Goal: Task Accomplishment & Management: Manage account settings

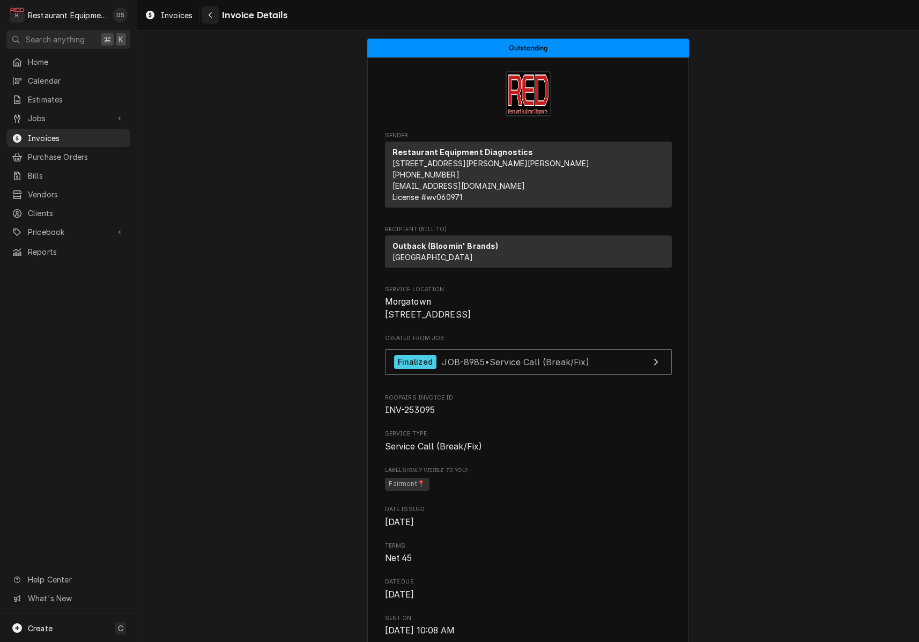
click at [212, 19] on div "Navigate back" at bounding box center [210, 15] width 11 height 11
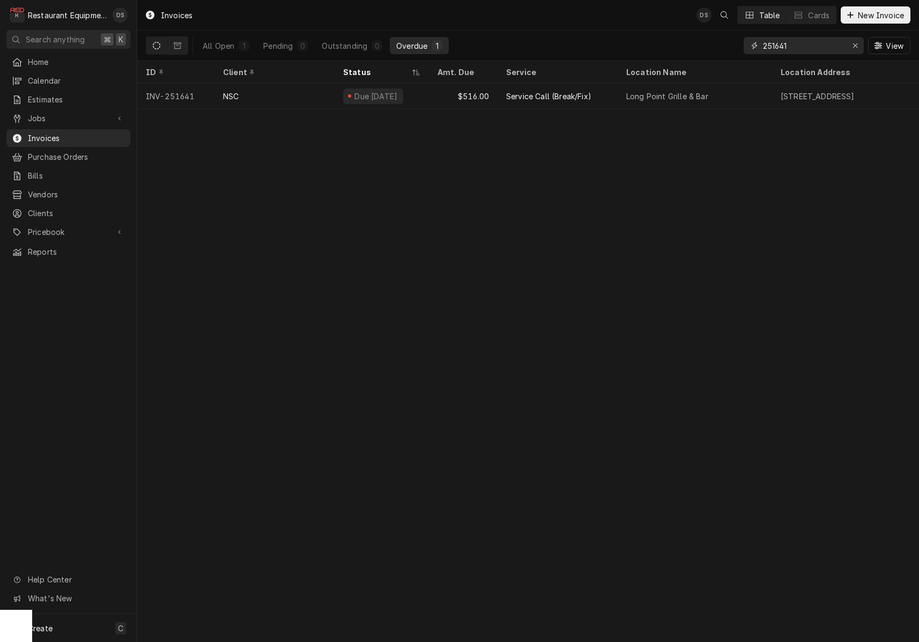
click at [856, 49] on div "Erase input" at bounding box center [855, 45] width 11 height 11
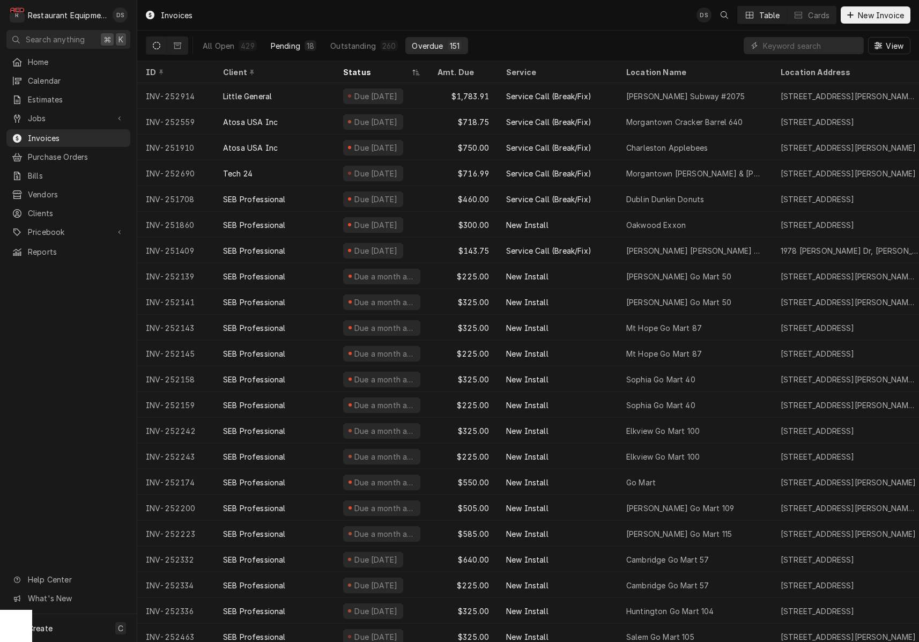
click at [299, 44] on div "Pending" at bounding box center [285, 45] width 29 height 11
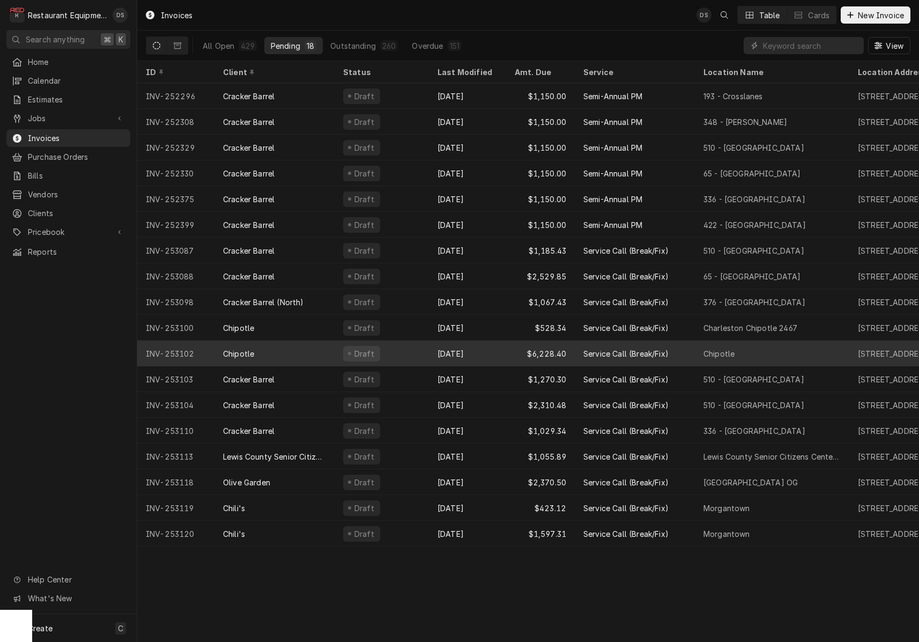
click at [380, 351] on div "Draft" at bounding box center [382, 353] width 94 height 26
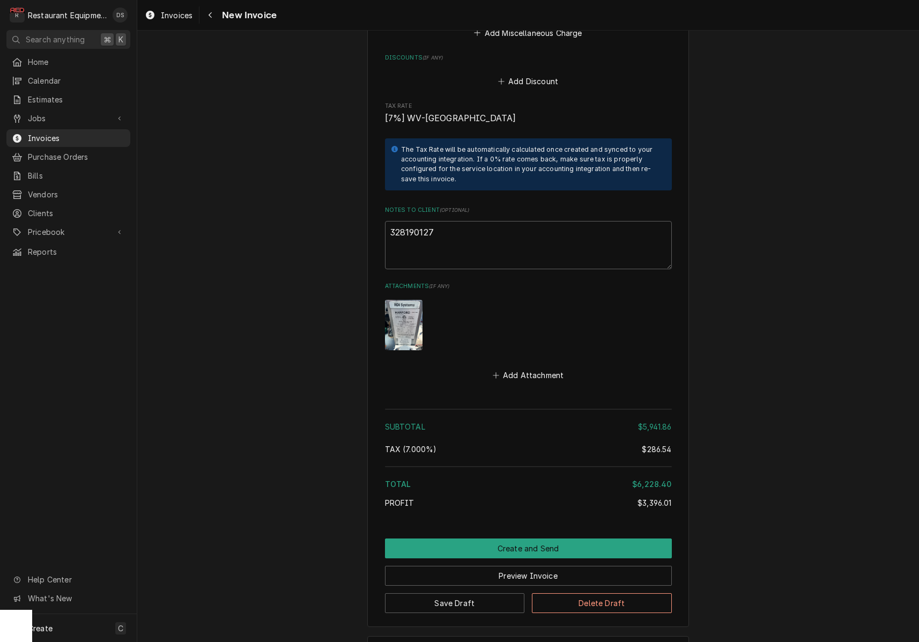
scroll to position [4357, 0]
drag, startPoint x: 444, startPoint y: 184, endPoint x: 383, endPoint y: 183, distance: 60.6
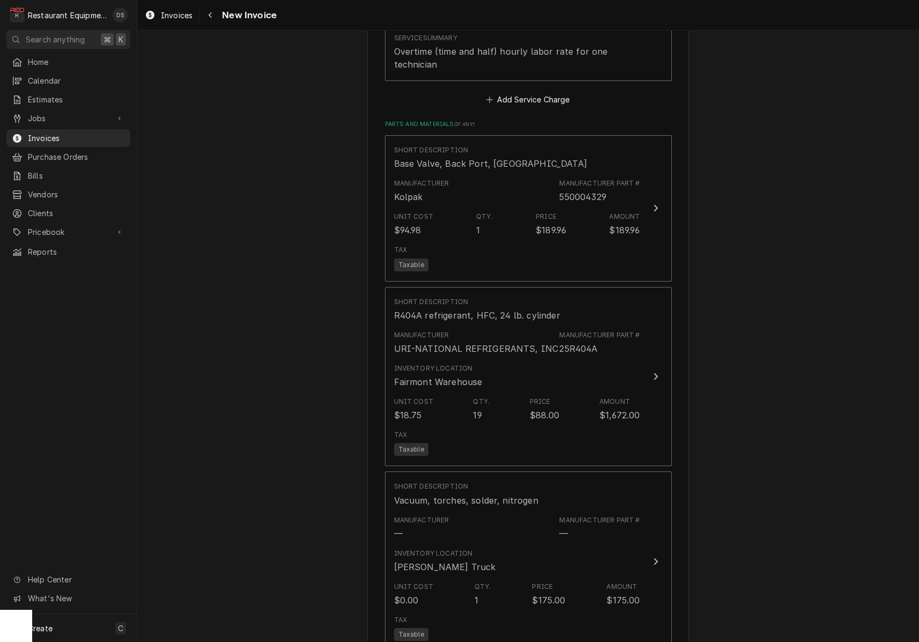
scroll to position [2728, 0]
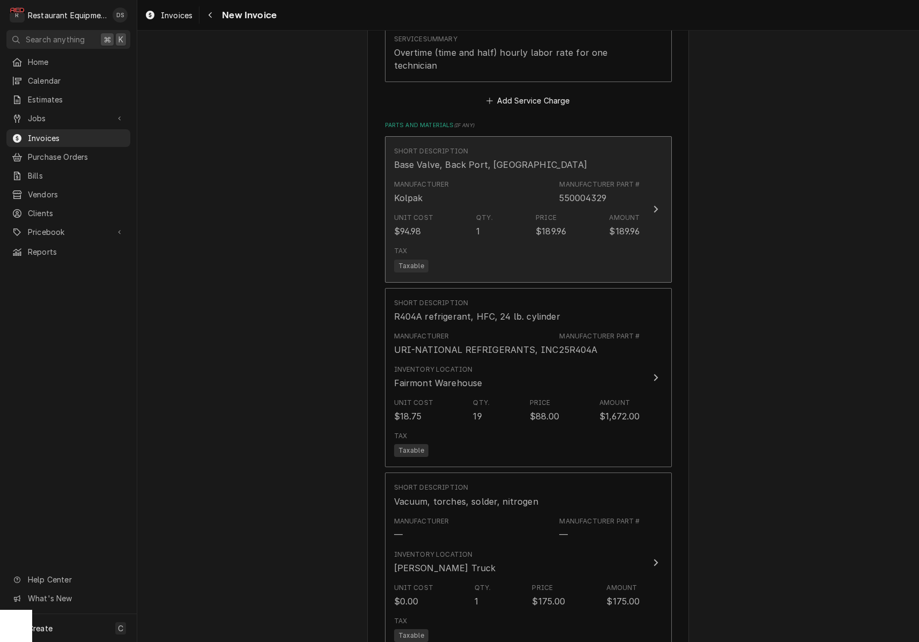
click at [634, 209] on div "Unit Cost $94.98 Qty. 1 Price $189.96 Amount $189.96" at bounding box center [517, 225] width 246 height 33
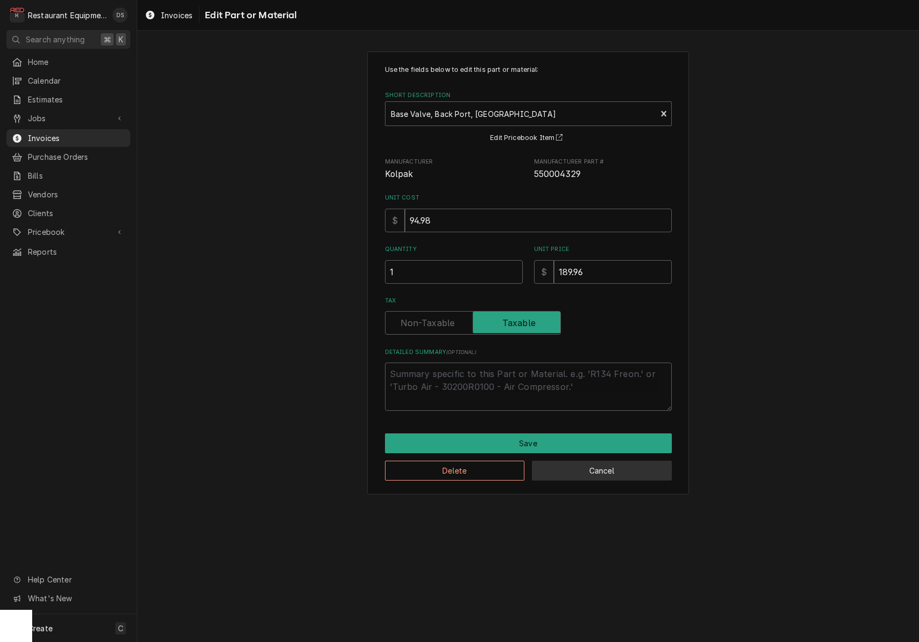
click at [578, 465] on button "Cancel" at bounding box center [602, 470] width 140 height 20
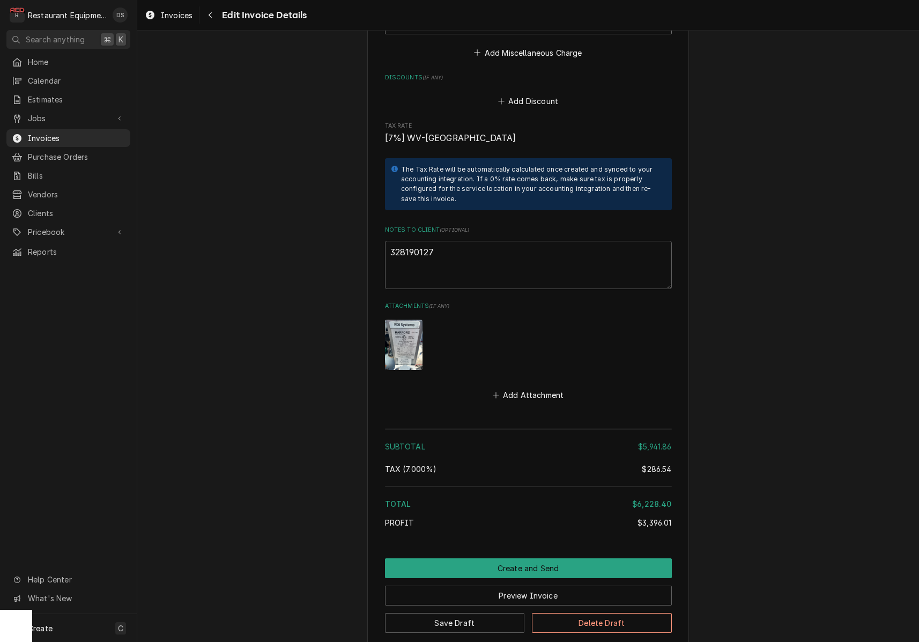
scroll to position [4342, 0]
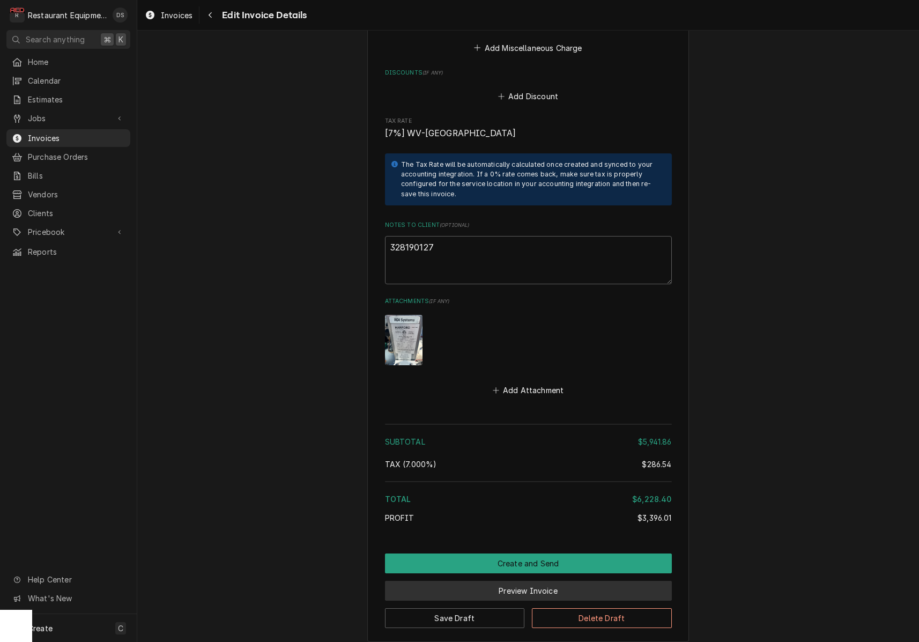
click at [543, 581] on button "Preview Invoice" at bounding box center [528, 591] width 287 height 20
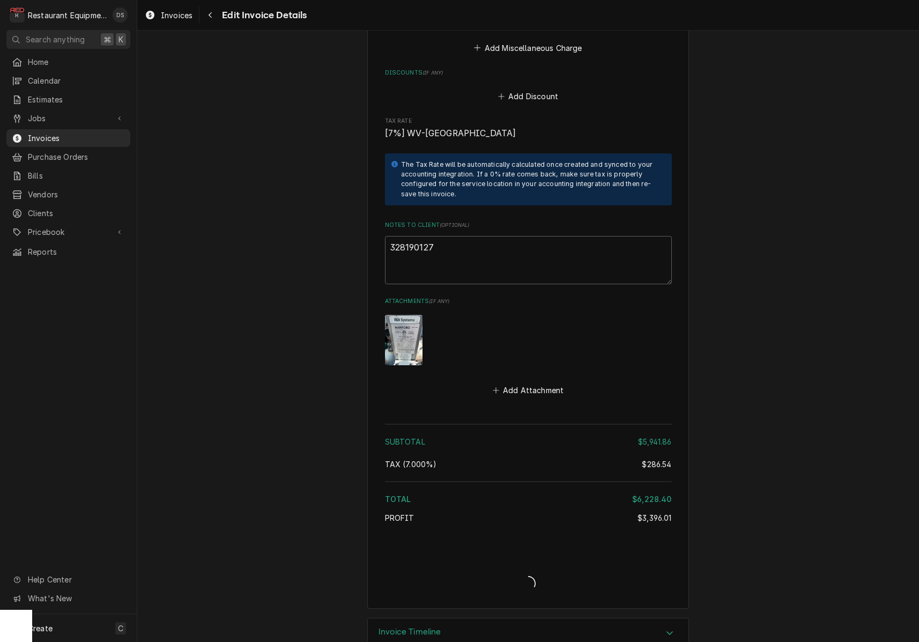
scroll to position [4323, 0]
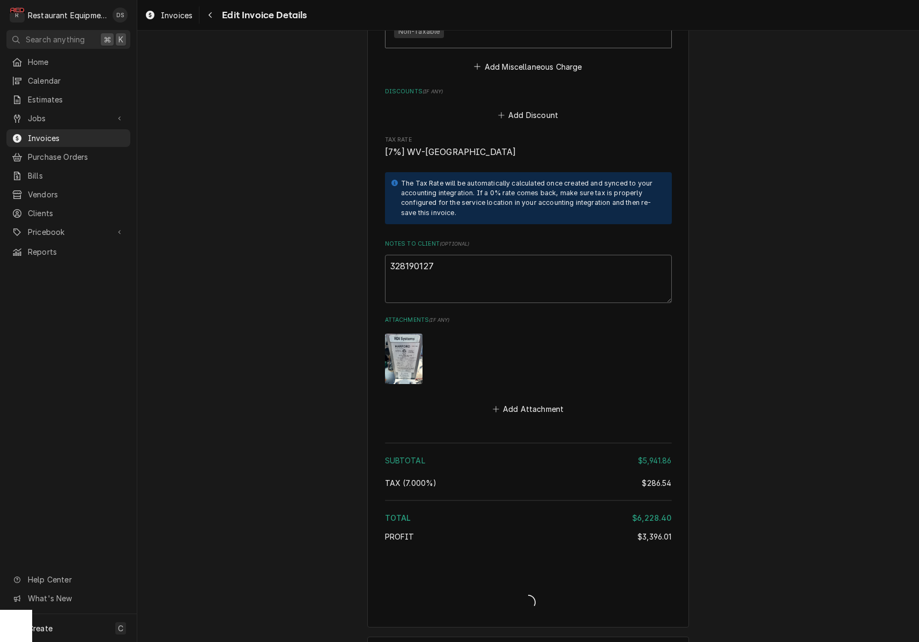
type textarea "x"
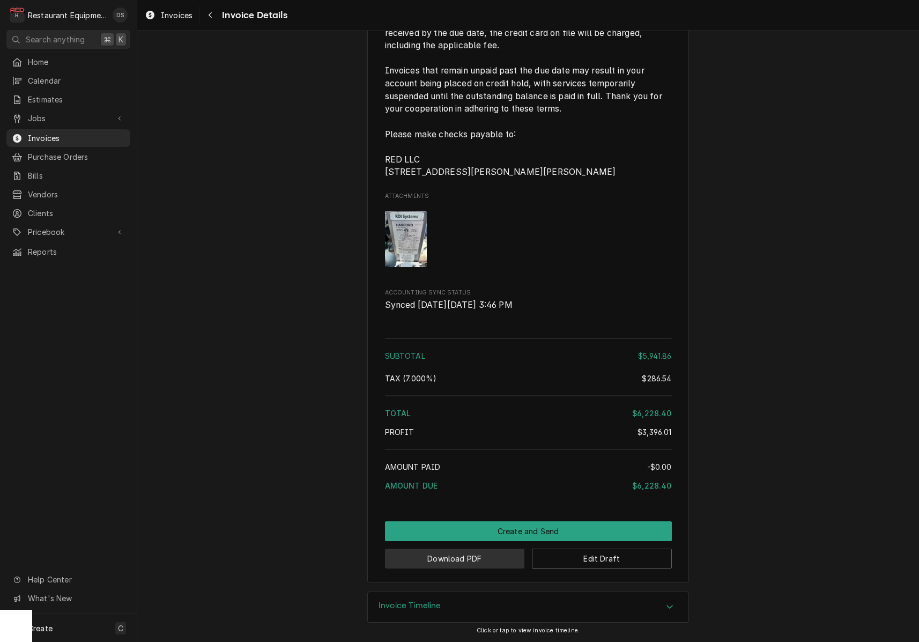
scroll to position [3651, 0]
click at [481, 562] on button "Download PDF" at bounding box center [455, 558] width 140 height 20
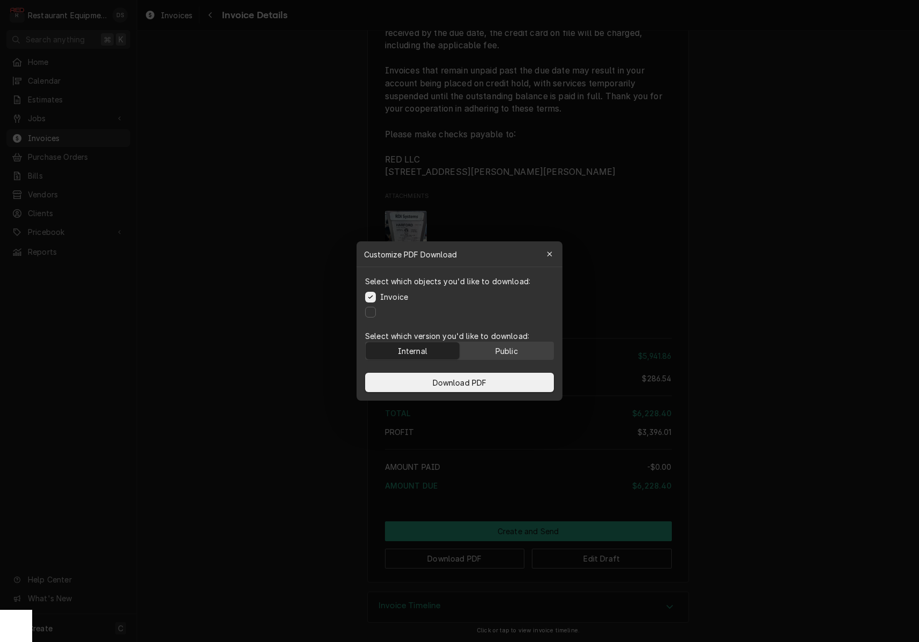
click at [500, 350] on div "Public" at bounding box center [506, 350] width 23 height 11
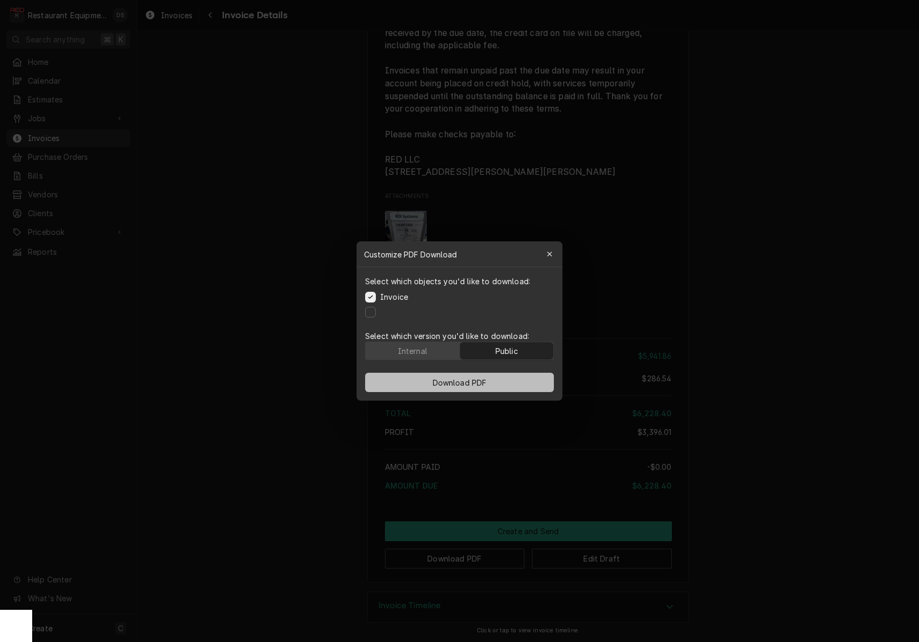
click at [497, 380] on button "Download PDF" at bounding box center [459, 382] width 189 height 19
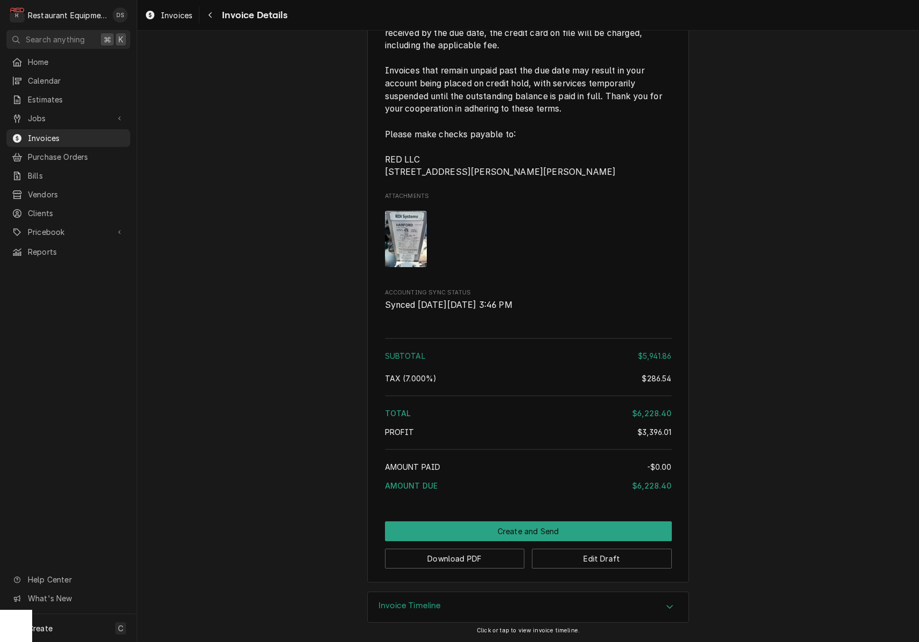
scroll to position [0, 0]
click at [211, 18] on icon "Navigate back" at bounding box center [210, 15] width 5 height 8
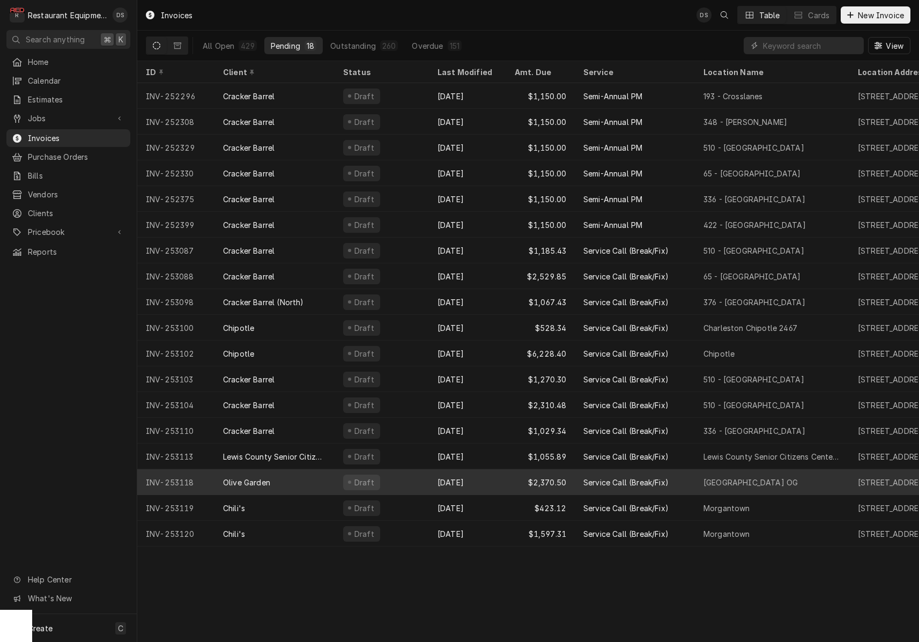
click at [421, 480] on div "Draft" at bounding box center [382, 482] width 94 height 26
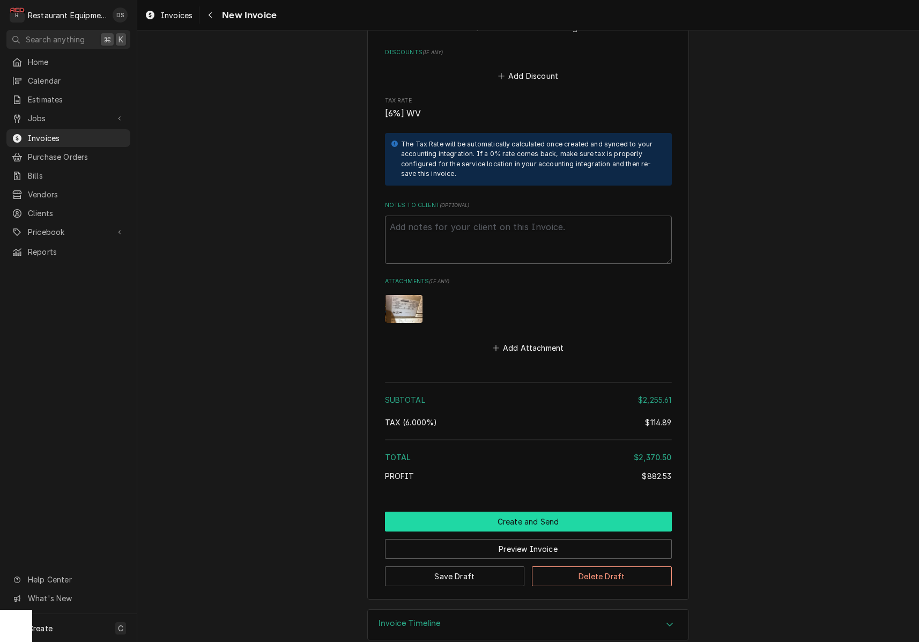
click at [529, 511] on button "Create and Send" at bounding box center [528, 521] width 287 height 20
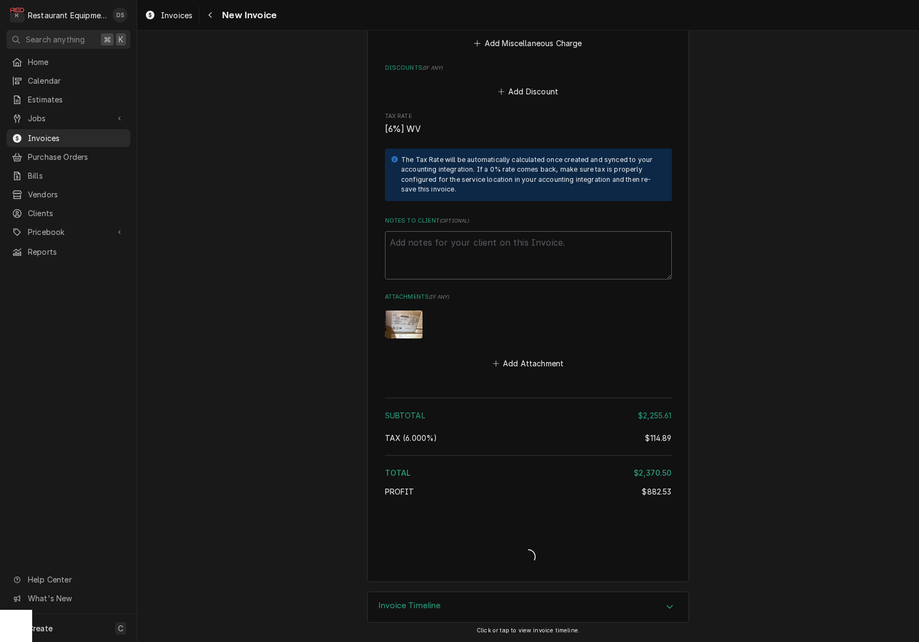
type textarea "x"
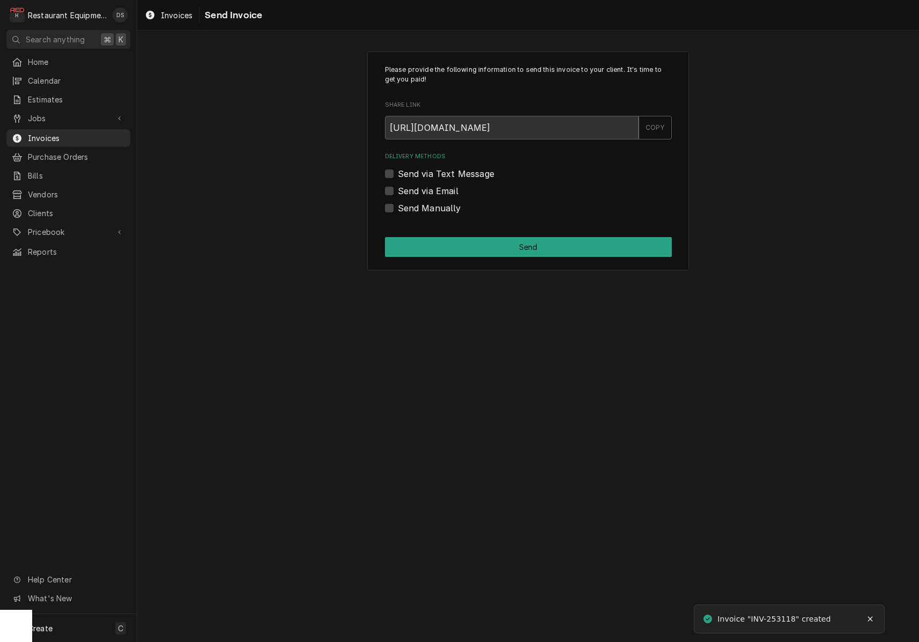
click at [398, 190] on label "Send via Email" at bounding box center [428, 190] width 61 height 13
click at [398, 190] on input "Send via Email" at bounding box center [541, 196] width 287 height 24
checkbox input "true"
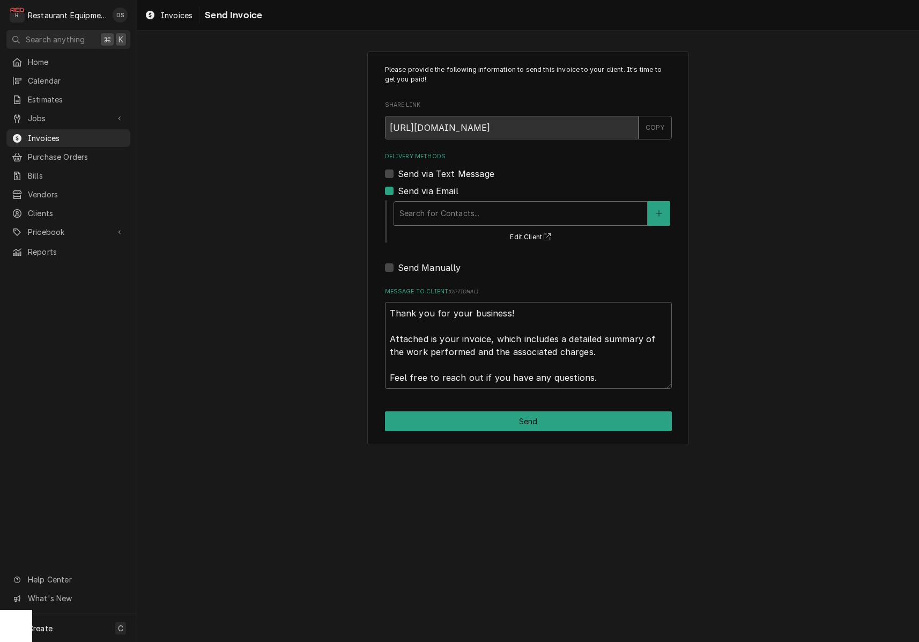
click at [451, 213] on div "Search for Contacts..." at bounding box center [520, 212] width 242 height 11
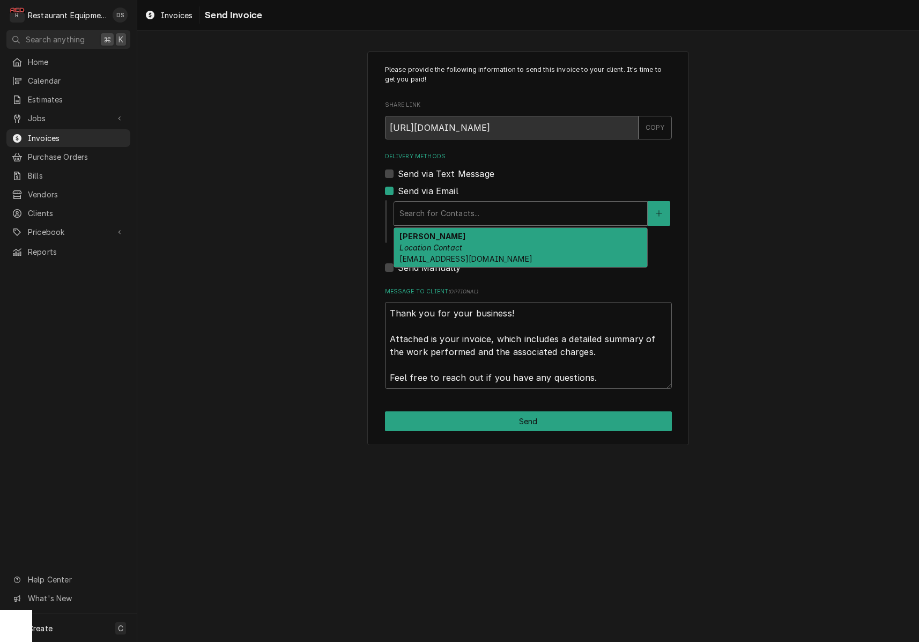
click at [452, 237] on strong "Katrina Rhodes" at bounding box center [432, 236] width 66 height 9
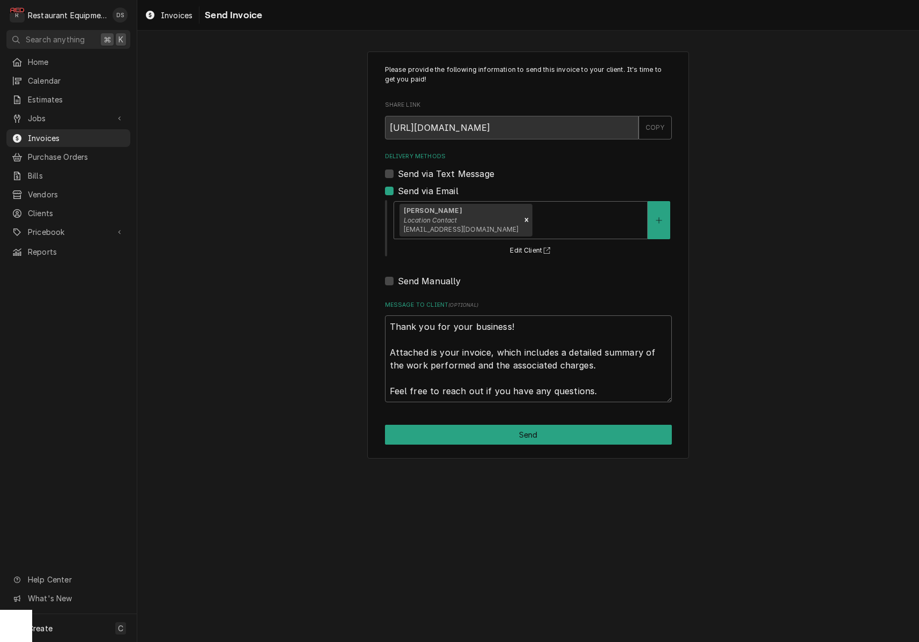
click at [497, 425] on button "Send" at bounding box center [528, 435] width 287 height 20
type textarea "x"
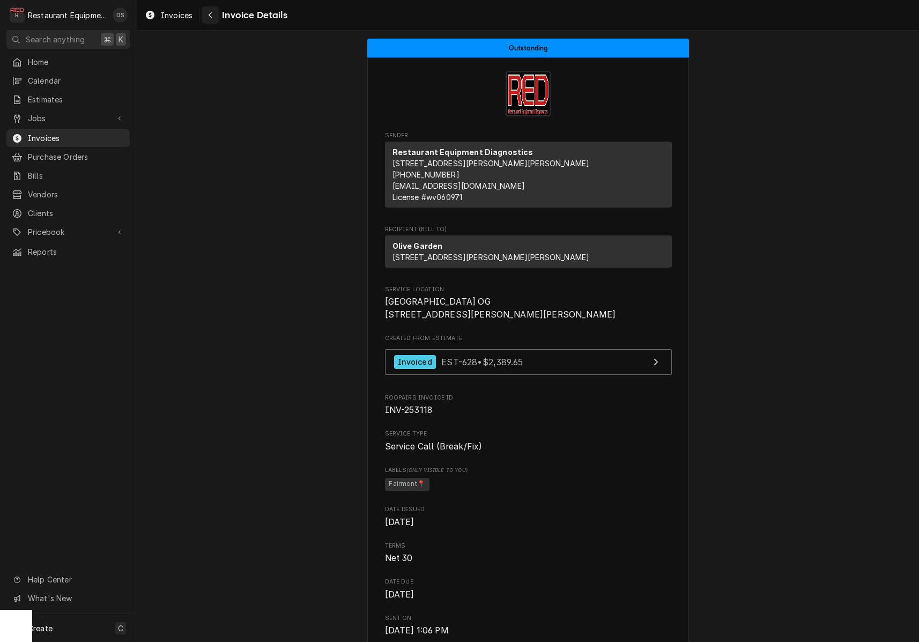
click at [214, 16] on div "Navigate back" at bounding box center [210, 15] width 11 height 11
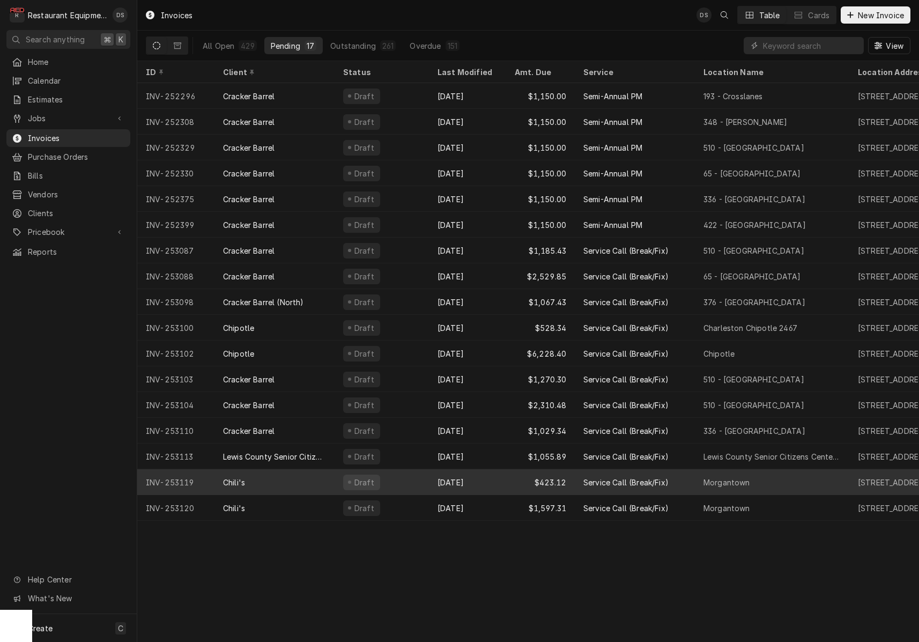
click at [419, 475] on div "Draft" at bounding box center [382, 482] width 94 height 26
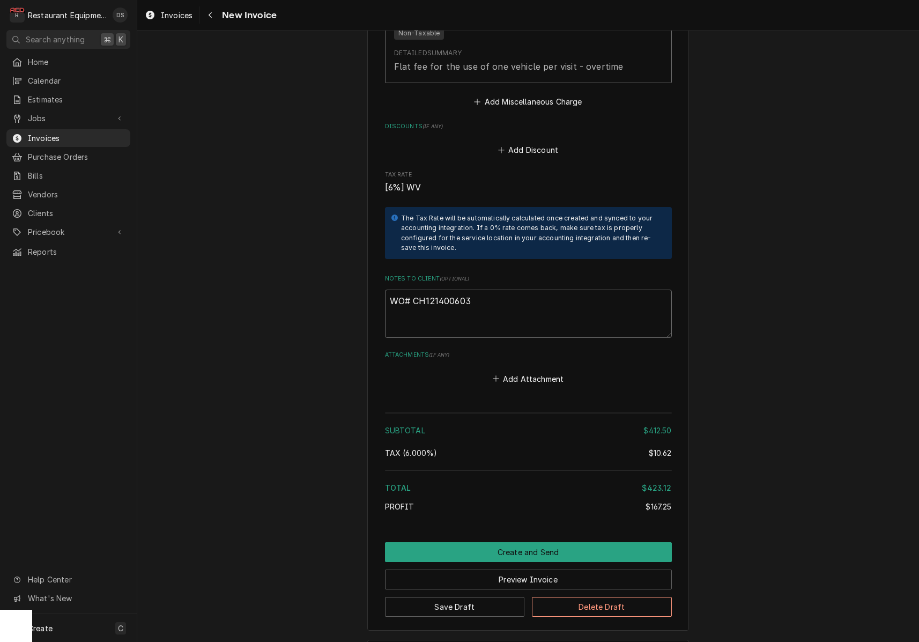
scroll to position [1909, 0]
drag, startPoint x: 472, startPoint y: 251, endPoint x: 415, endPoint y: 270, distance: 59.8
click at [413, 288] on textarea "WO# CH121400603" at bounding box center [528, 312] width 287 height 48
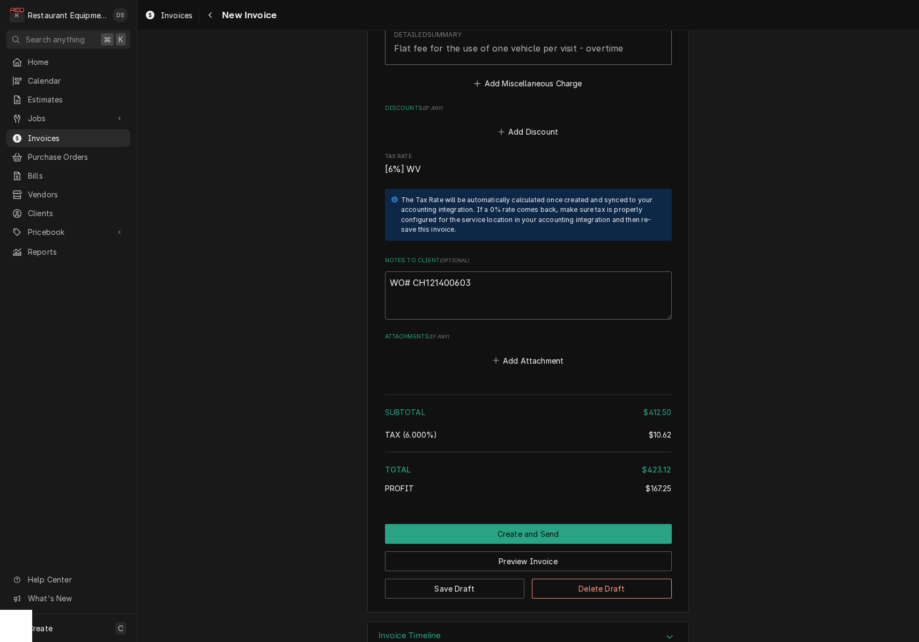
scroll to position [1926, 0]
click at [525, 552] on button "Preview Invoice" at bounding box center [528, 562] width 287 height 20
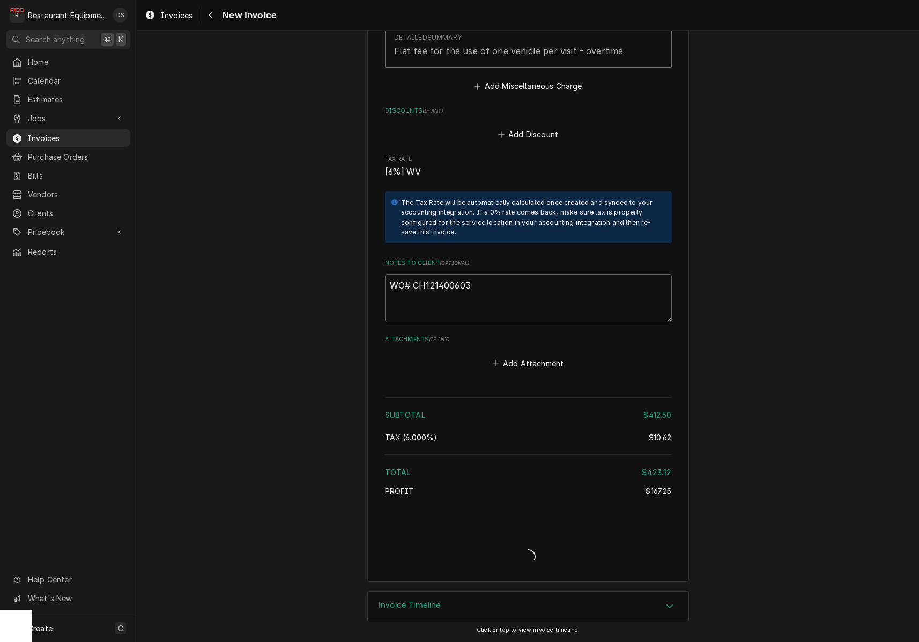
scroll to position [1892, 0]
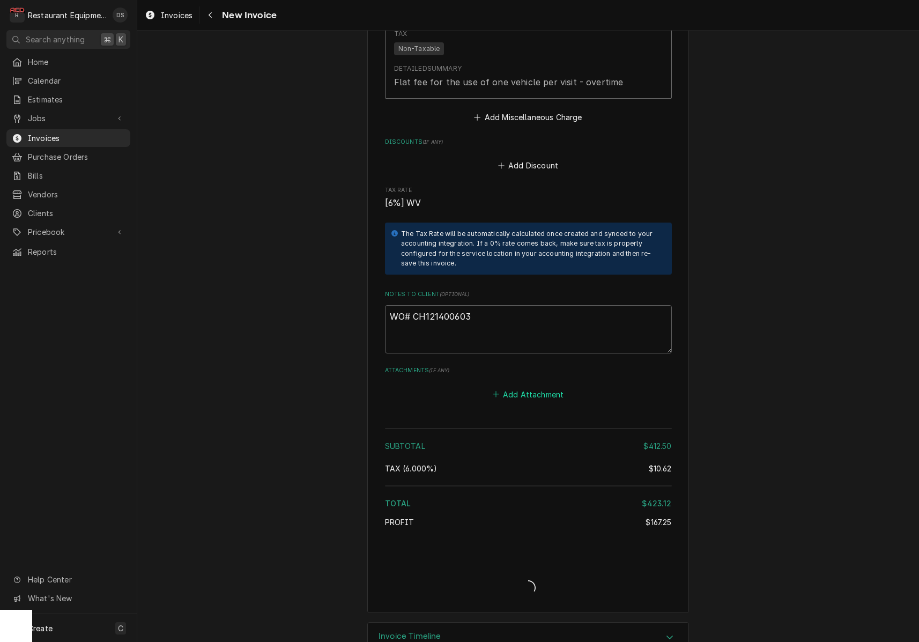
type textarea "x"
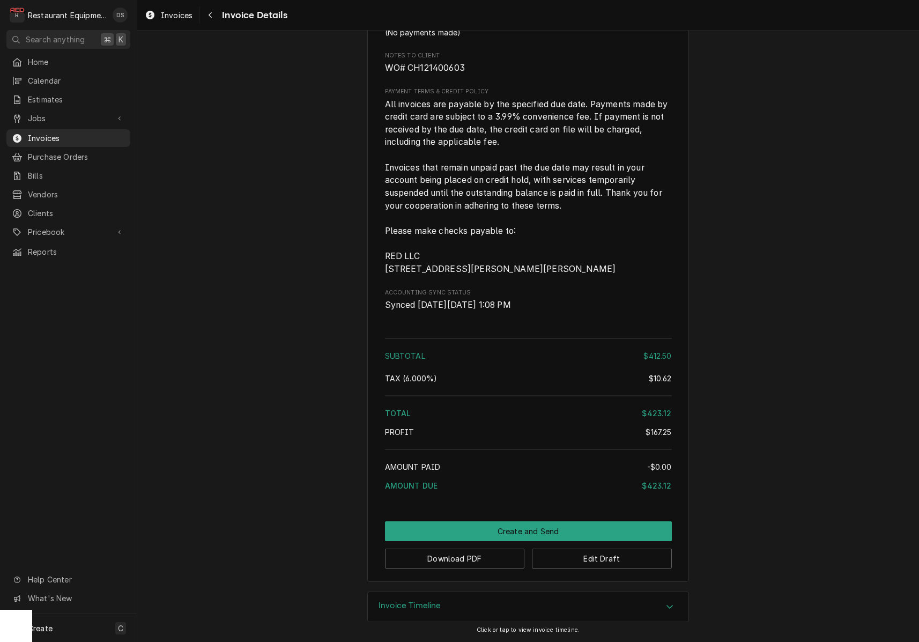
scroll to position [1752, 0]
click at [540, 526] on button "Create and Send" at bounding box center [528, 531] width 287 height 20
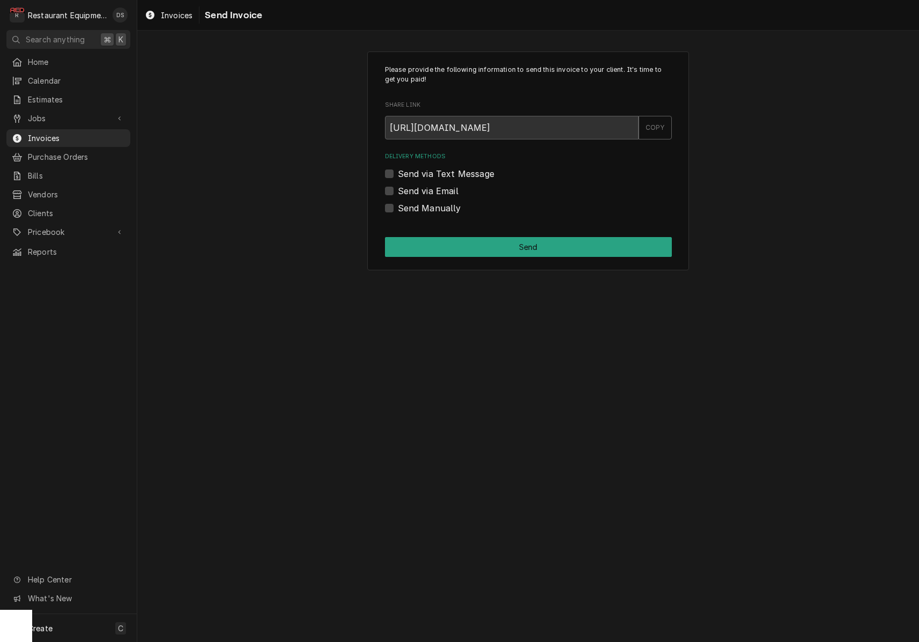
click at [398, 206] on label "Send Manually" at bounding box center [429, 208] width 63 height 13
click at [398, 206] on input "Send Manually" at bounding box center [541, 214] width 287 height 24
checkbox input "true"
click at [451, 241] on button "Send" at bounding box center [528, 247] width 287 height 20
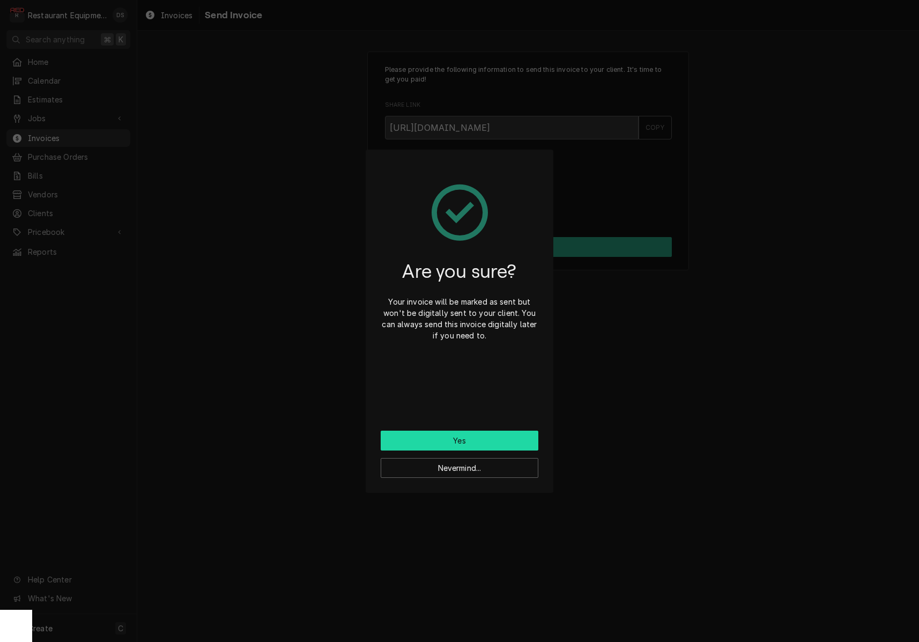
click at [480, 439] on button "Yes" at bounding box center [460, 440] width 158 height 20
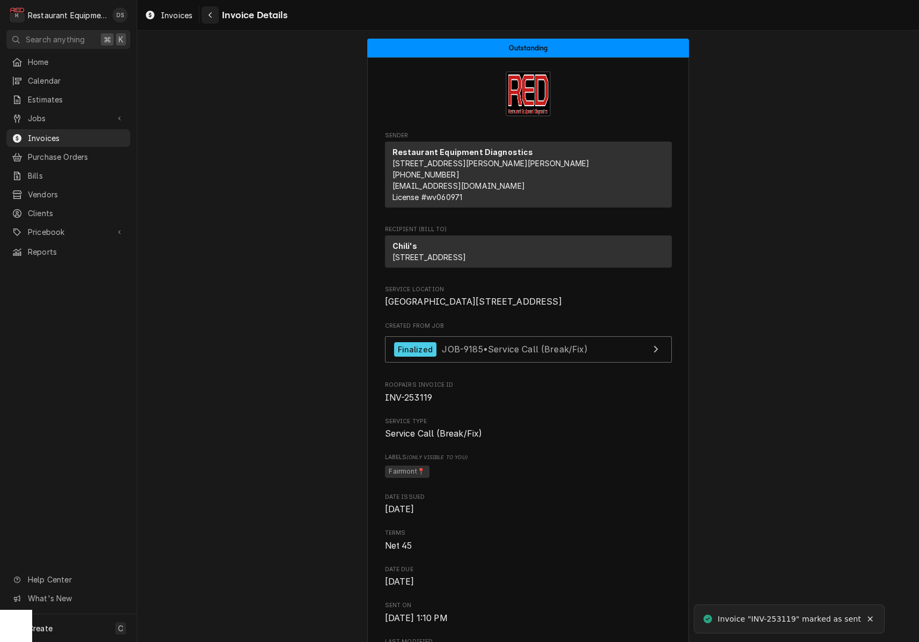
click at [211, 12] on icon "Navigate back" at bounding box center [210, 15] width 5 height 8
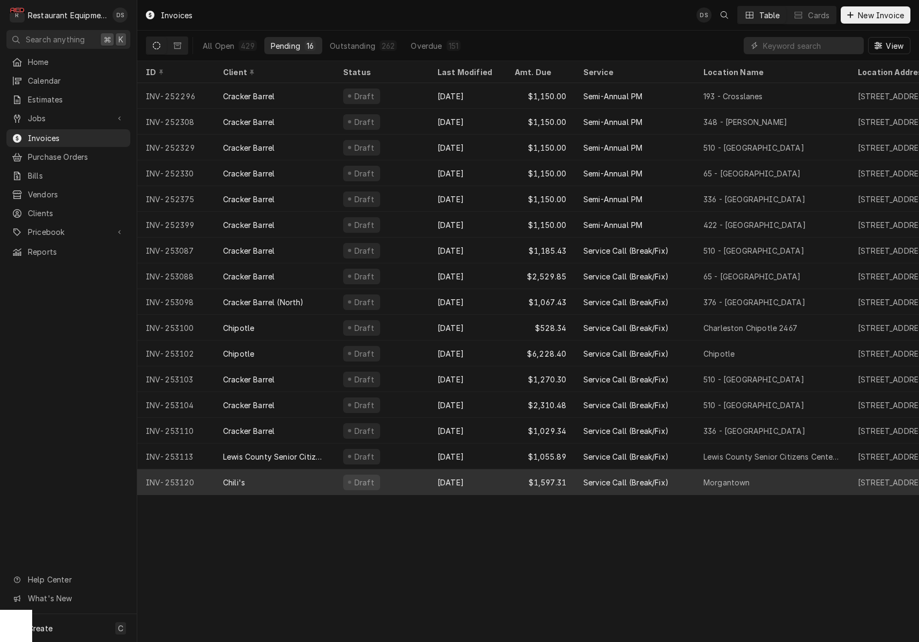
click at [402, 480] on div "Draft" at bounding box center [382, 482] width 94 height 26
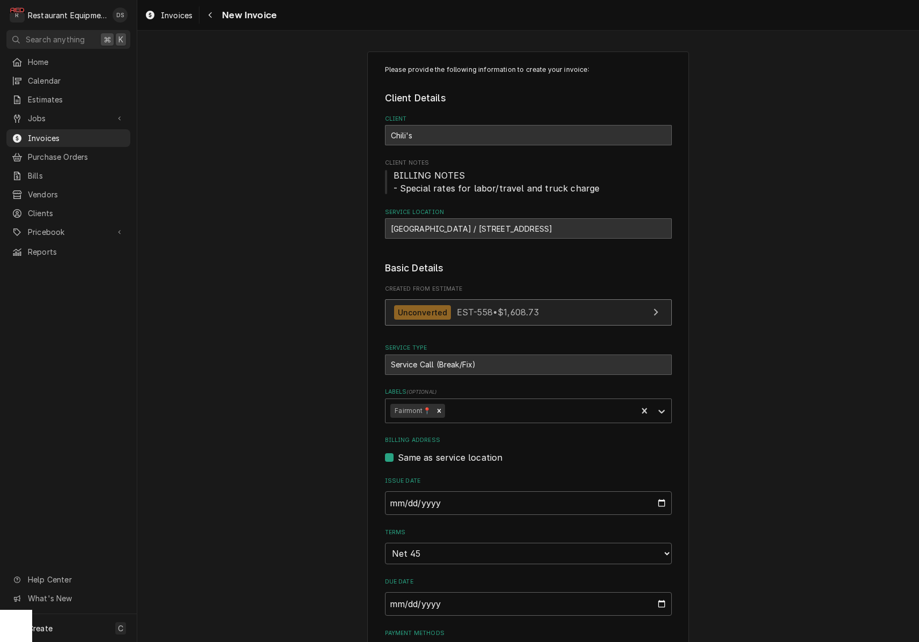
click at [547, 316] on link "Unconverted EST-558 • $1,608.73" at bounding box center [528, 312] width 287 height 26
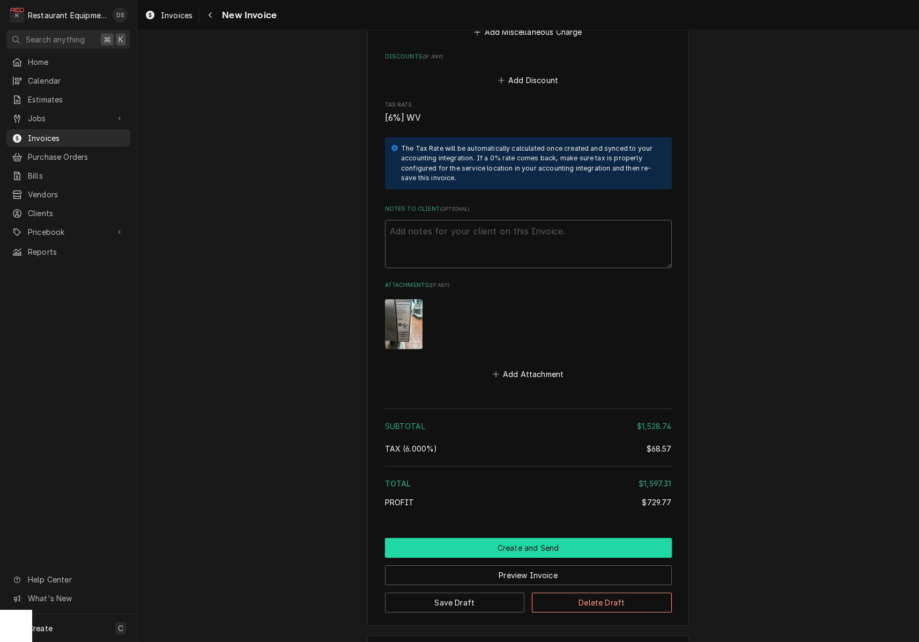
click at [559, 538] on button "Create and Send" at bounding box center [528, 548] width 287 height 20
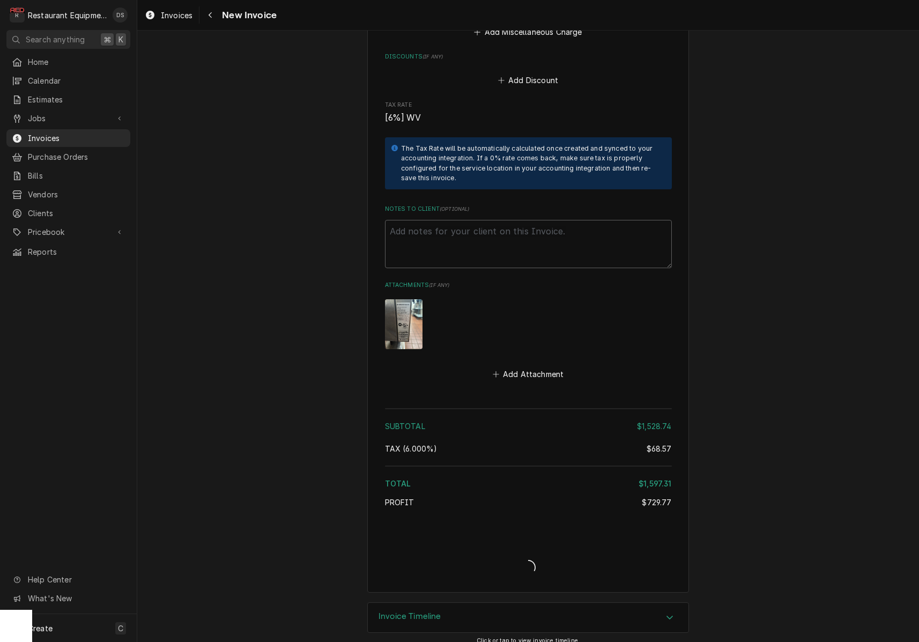
click at [559, 503] on div "Subtotal $1,528.74 Tax ( 6.000% ) $68.57 Total $1,597.31 Profit $729.77" at bounding box center [528, 459] width 287 height 111
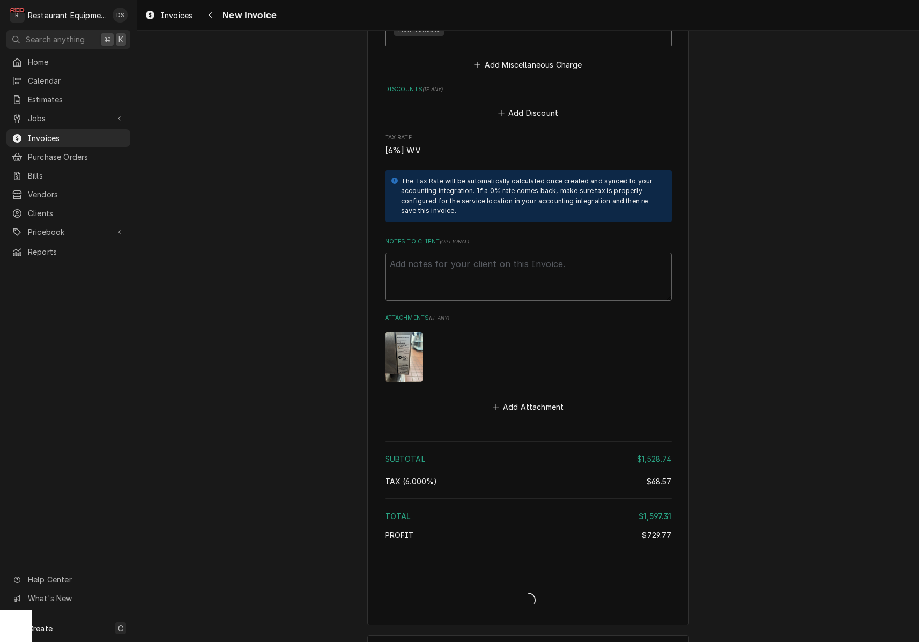
type textarea "x"
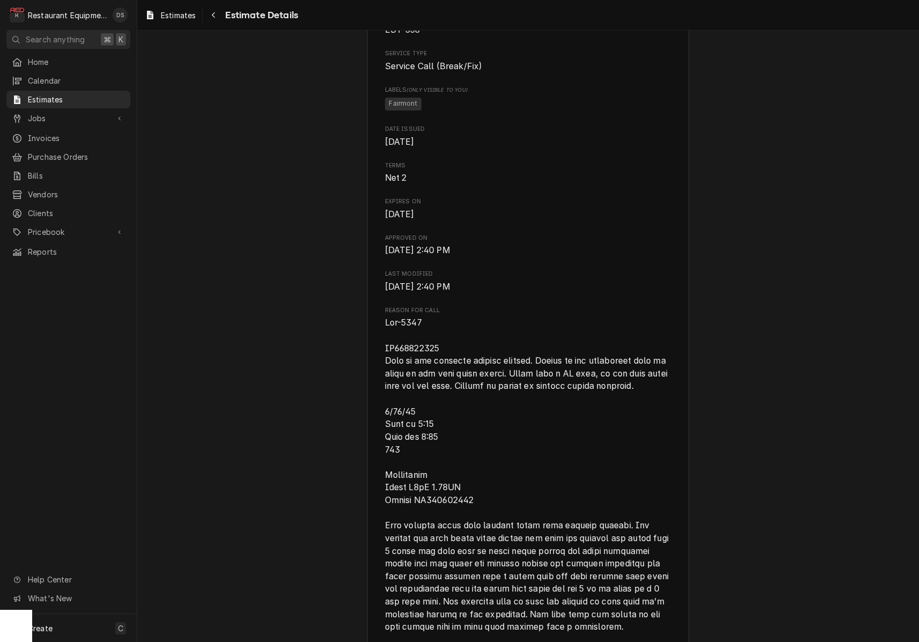
scroll to position [317, 0]
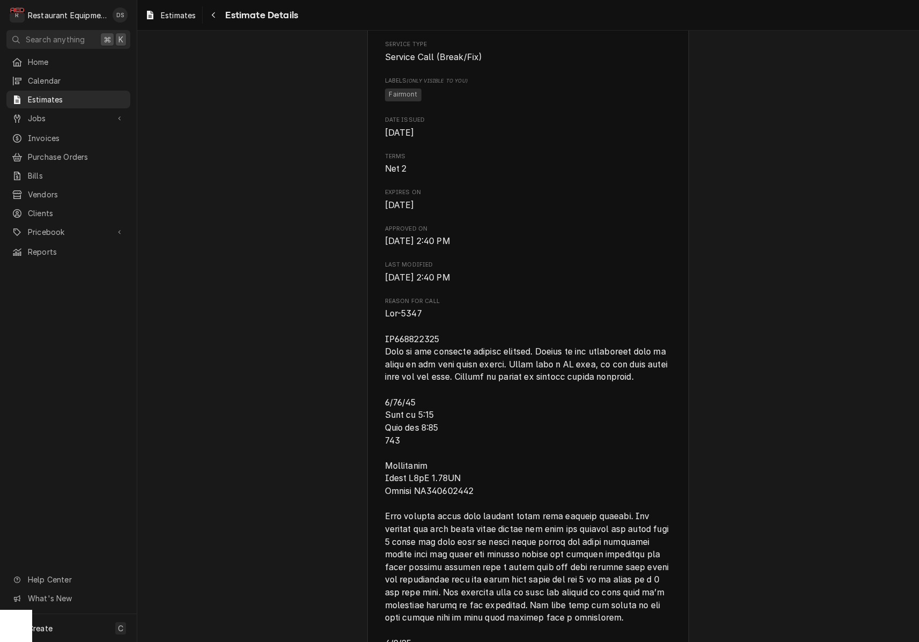
click at [459, 378] on span "Reason for Call" at bounding box center [528, 528] width 287 height 443
drag, startPoint x: 448, startPoint y: 376, endPoint x: 378, endPoint y: 375, distance: 69.7
copy span "CH121400584"
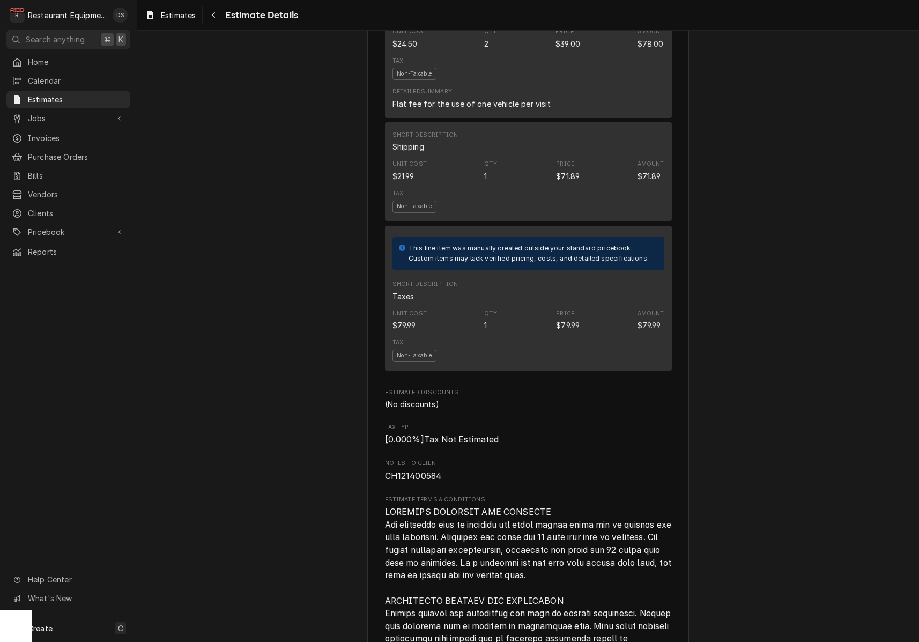
scroll to position [1844, 0]
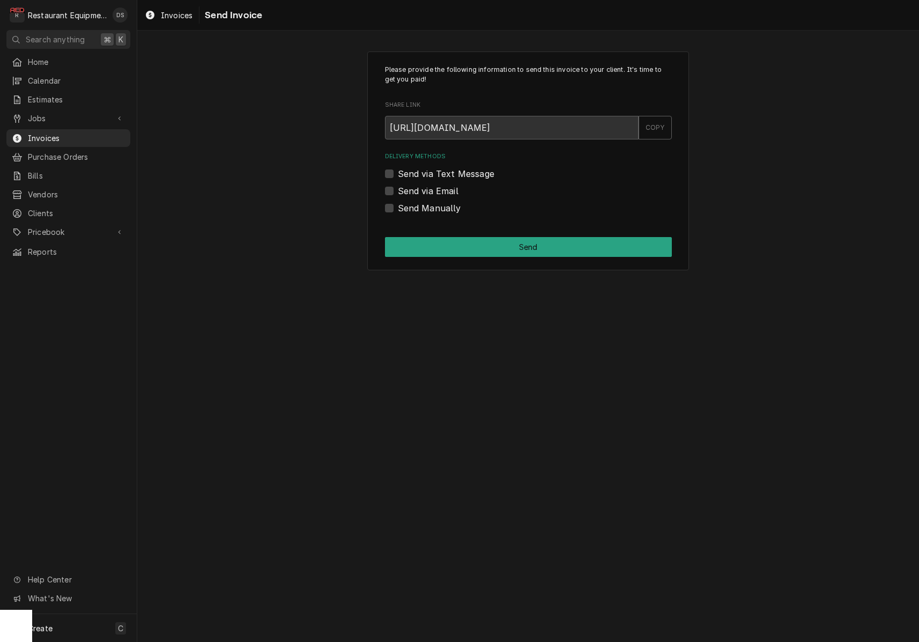
click at [398, 206] on label "Send Manually" at bounding box center [429, 208] width 63 height 13
click at [398, 206] on input "Send Manually" at bounding box center [541, 214] width 287 height 24
checkbox input "true"
click at [474, 256] on div "Please provide the following information to send this invoice to your client. I…" at bounding box center [528, 160] width 322 height 219
click at [559, 246] on button "Send" at bounding box center [528, 247] width 287 height 20
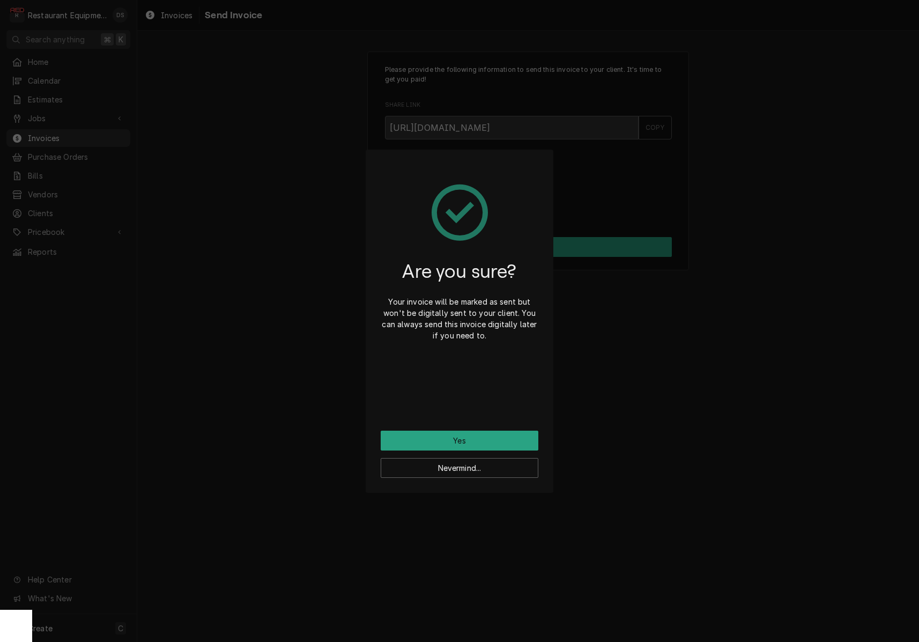
drag, startPoint x: 465, startPoint y: 437, endPoint x: 444, endPoint y: 425, distance: 24.7
click at [465, 437] on button "Yes" at bounding box center [460, 440] width 158 height 20
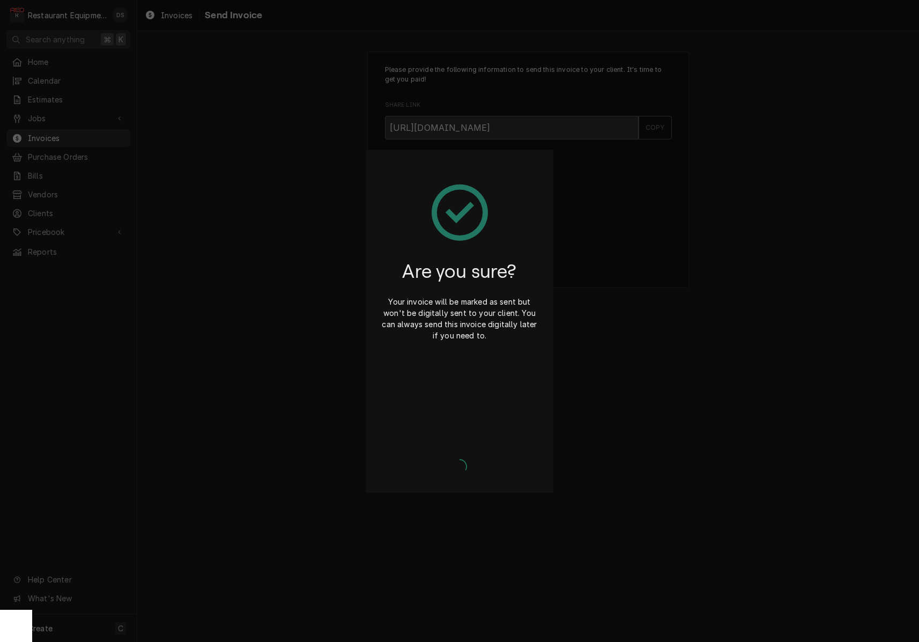
drag, startPoint x: 72, startPoint y: 94, endPoint x: 58, endPoint y: 93, distance: 14.0
click at [64, 93] on div "Are you sure? Your invoice will be marked as sent but won't be digitally sent t…" at bounding box center [459, 321] width 919 height 642
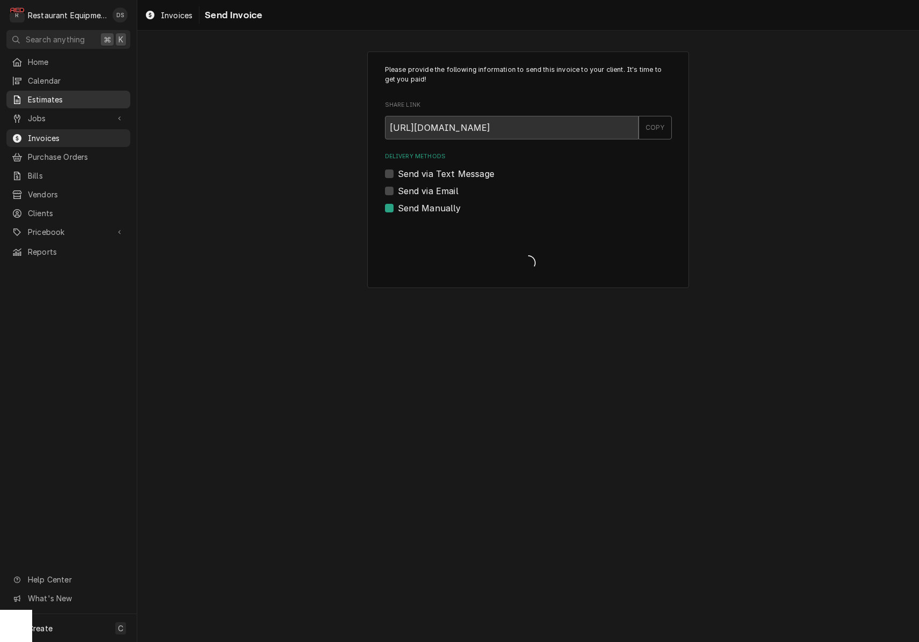
click at [52, 94] on span "Estimates" at bounding box center [76, 99] width 97 height 11
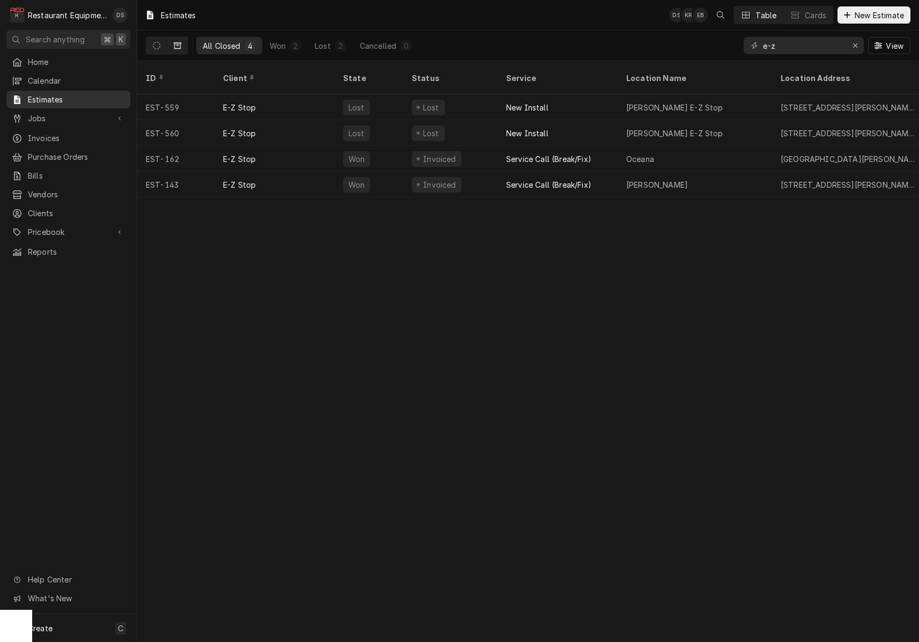
click at [52, 94] on span "Estimates" at bounding box center [76, 99] width 97 height 11
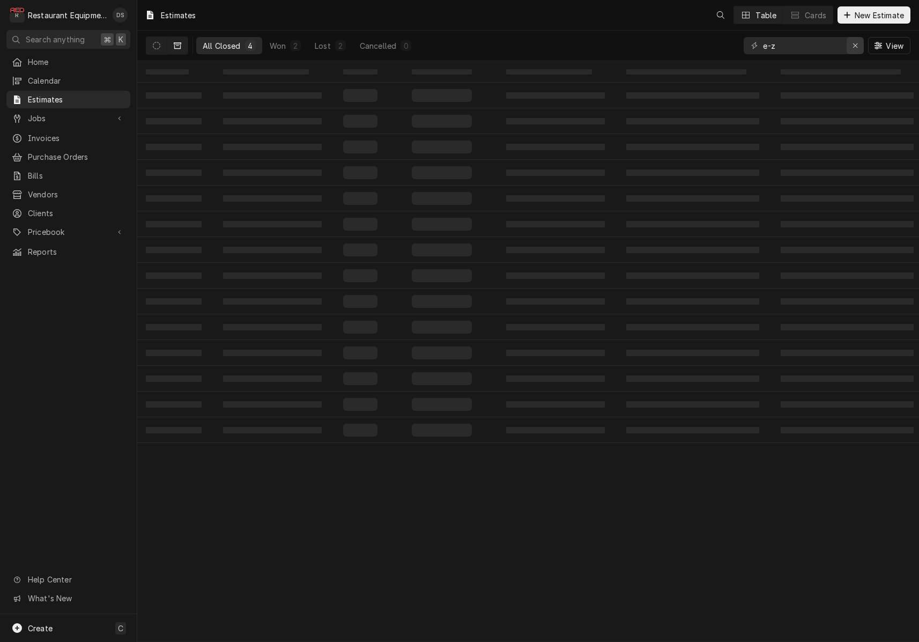
click at [862, 47] on div "e-z View" at bounding box center [827, 46] width 167 height 30
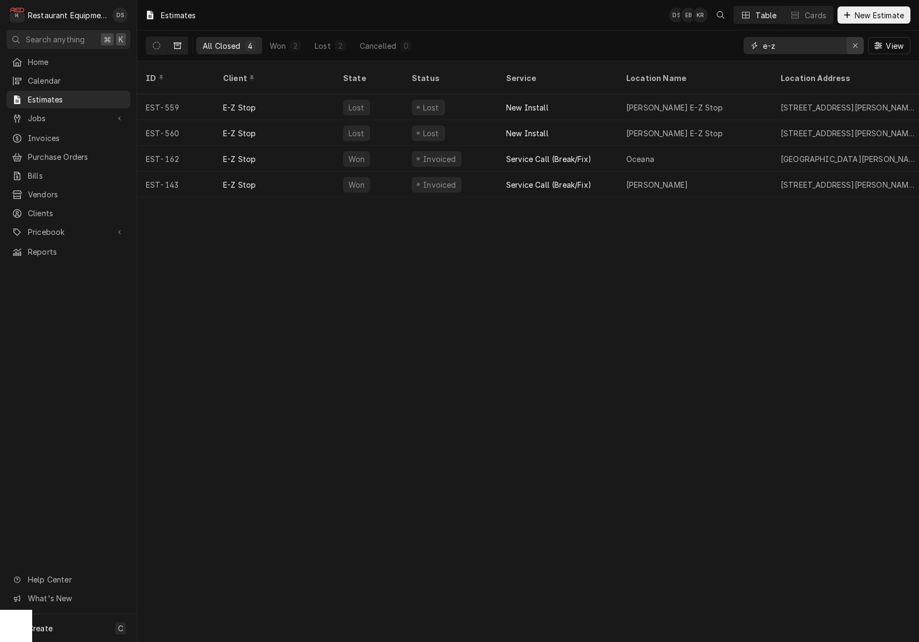
click at [858, 47] on div "Erase input" at bounding box center [855, 45] width 11 height 11
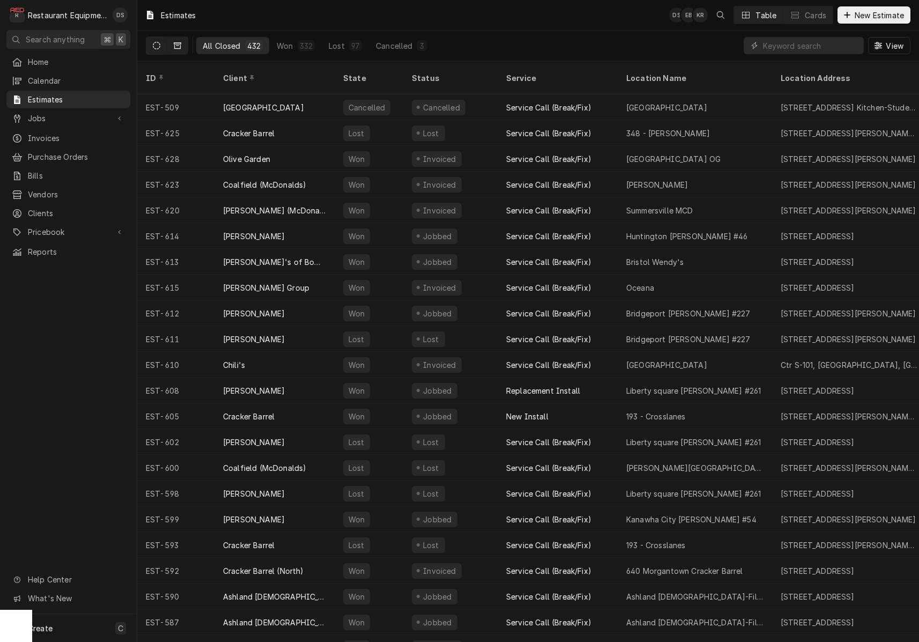
click at [161, 43] on button "Dynamic Content Wrapper" at bounding box center [156, 45] width 20 height 17
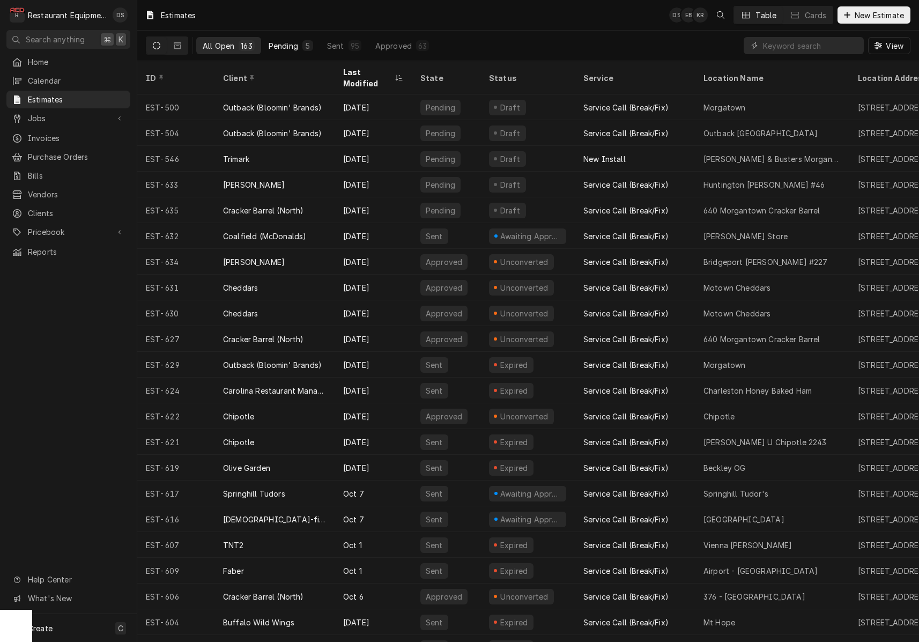
click at [281, 48] on div "Pending" at bounding box center [283, 45] width 29 height 11
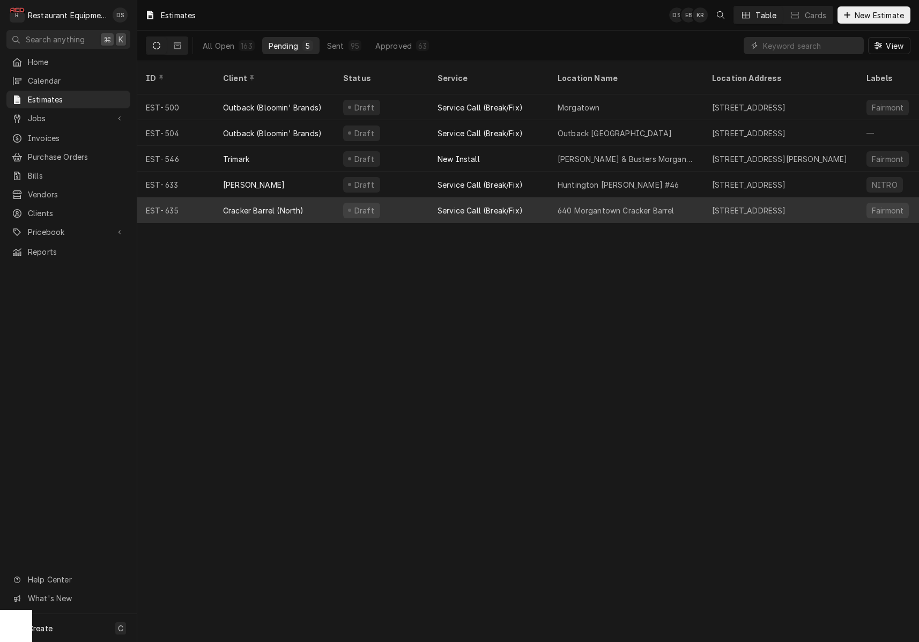
click at [428, 200] on div "Draft" at bounding box center [382, 210] width 94 height 26
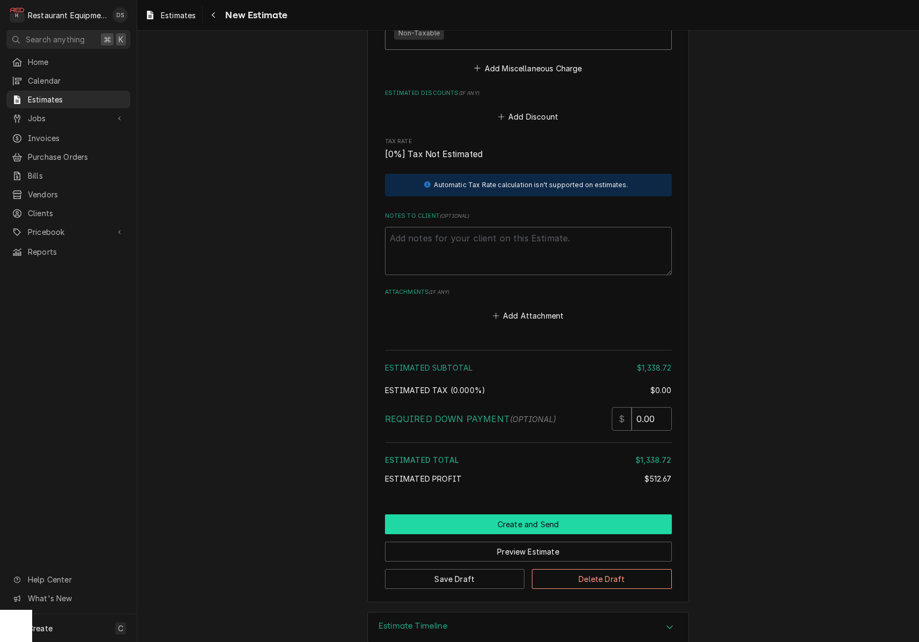
click at [543, 514] on button "Create and Send" at bounding box center [528, 524] width 287 height 20
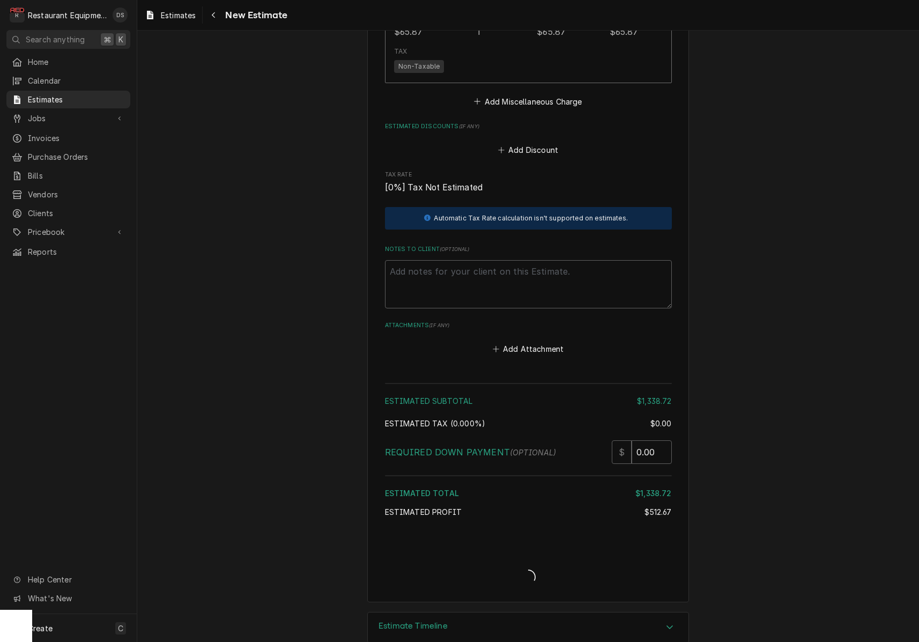
type textarea "x"
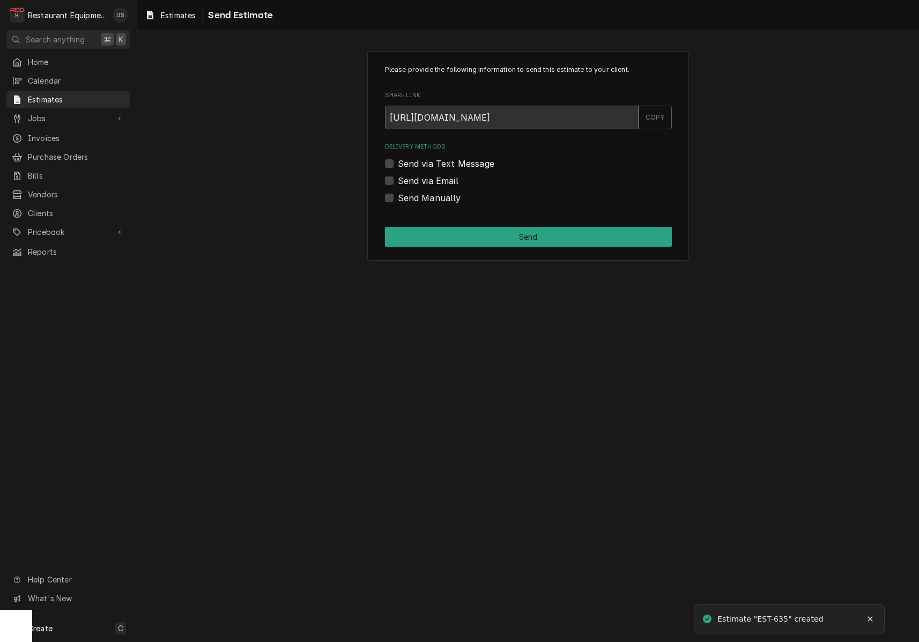
click at [398, 181] on label "Send via Email" at bounding box center [428, 180] width 61 height 13
click at [398, 181] on input "Send via Email" at bounding box center [541, 186] width 287 height 24
checkbox input "true"
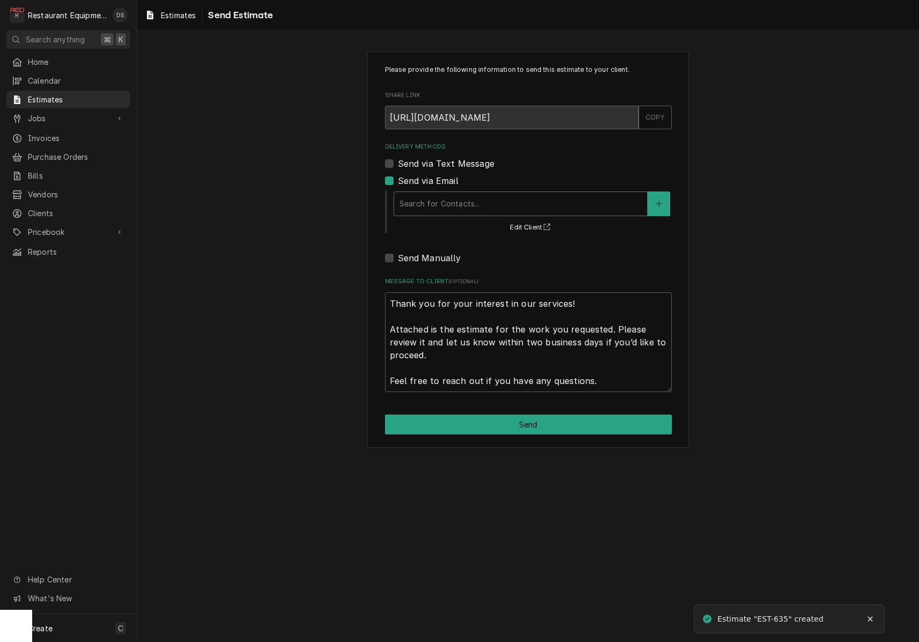
click at [594, 208] on div "Delivery Methods" at bounding box center [520, 203] width 242 height 19
click at [662, 205] on button "Delivery Methods" at bounding box center [659, 203] width 23 height 25
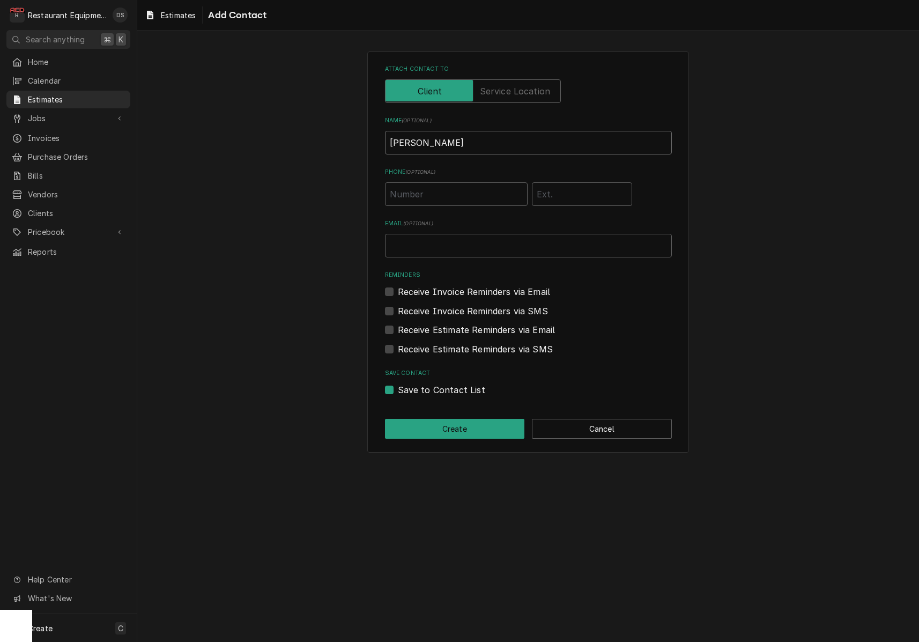
type input "[PERSON_NAME]"
type input "dstew"
type input "dst'[PERSON_NAME][DOMAIN_NAME][EMAIL_ADDRESS][DOMAIN_NAME]"
click at [511, 245] on input "dst'[PERSON_NAME][DOMAIN_NAME][EMAIL_ADDRESS][DOMAIN_NAME]" at bounding box center [528, 246] width 287 height 24
drag, startPoint x: 510, startPoint y: 244, endPoint x: 324, endPoint y: 235, distance: 186.3
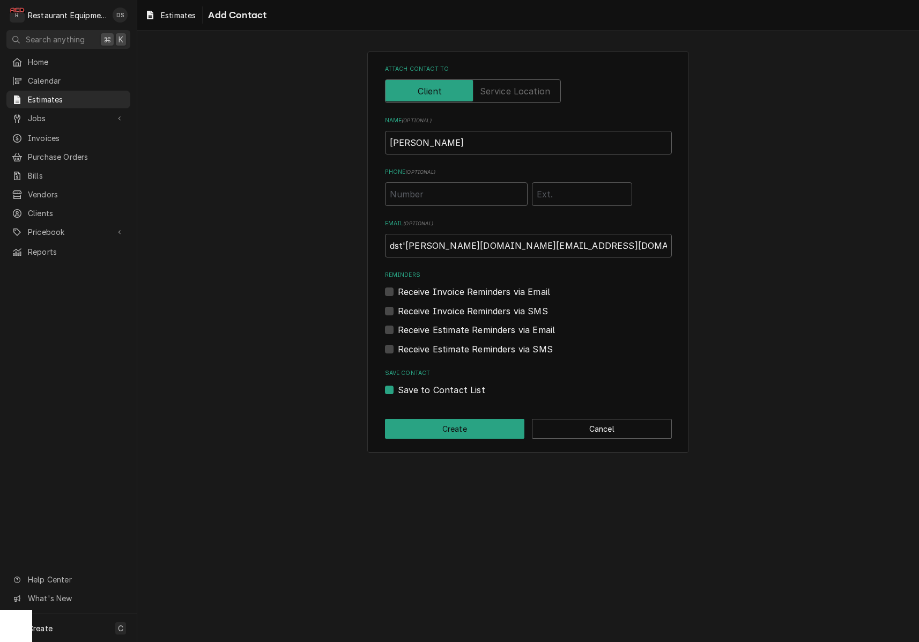
click at [326, 235] on div "Attach contact to Name ( optional ) [PERSON_NAME] Phone ( optional ) Email ( op…" at bounding box center [528, 252] width 782 height 420
drag, startPoint x: 503, startPoint y: 245, endPoint x: 445, endPoint y: 242, distance: 58.0
click at [427, 242] on input "[EMAIL_ADDRESS][DOMAIN_NAME]" at bounding box center [528, 246] width 287 height 24
type input "[EMAIL_ADDRESS][DOMAIN_NAME]"
click at [459, 426] on button "Create" at bounding box center [455, 429] width 140 height 20
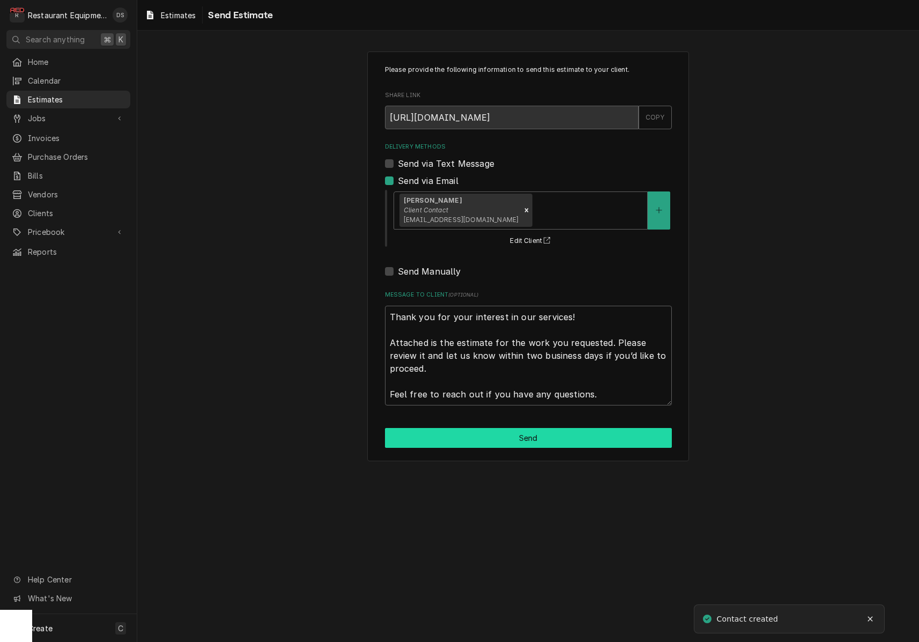
click at [526, 434] on button "Send" at bounding box center [528, 438] width 287 height 20
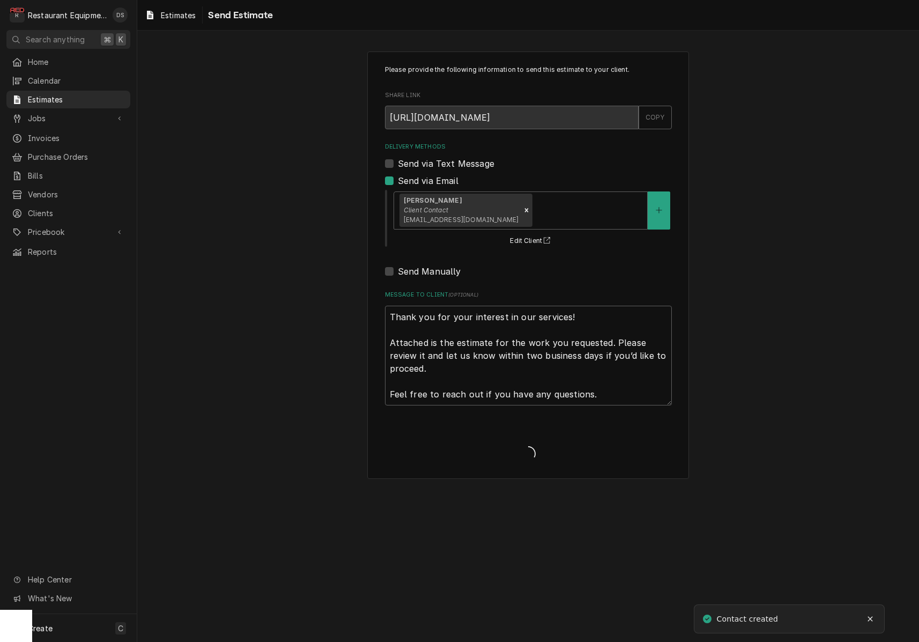
type textarea "x"
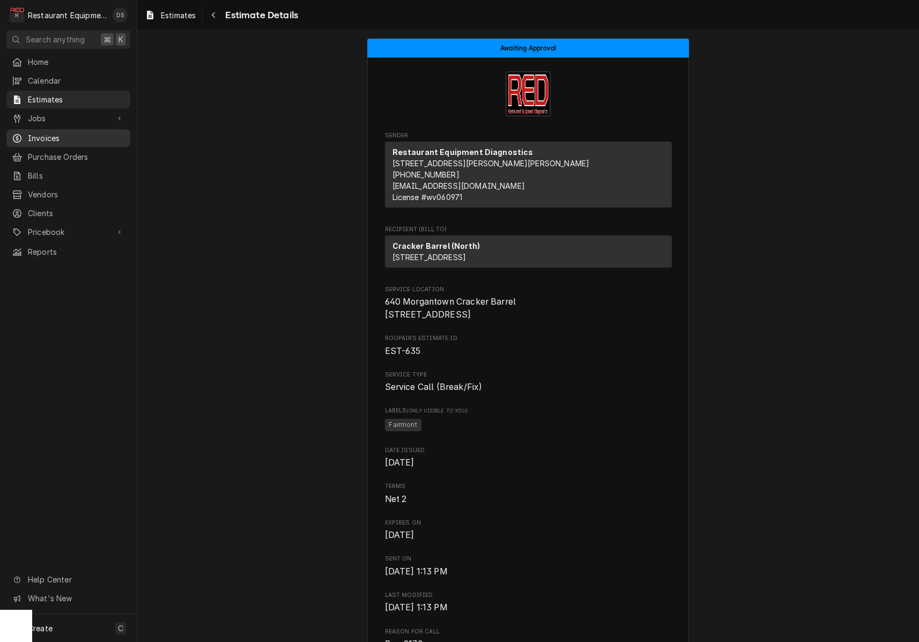
click at [54, 138] on span "Invoices" at bounding box center [76, 137] width 97 height 11
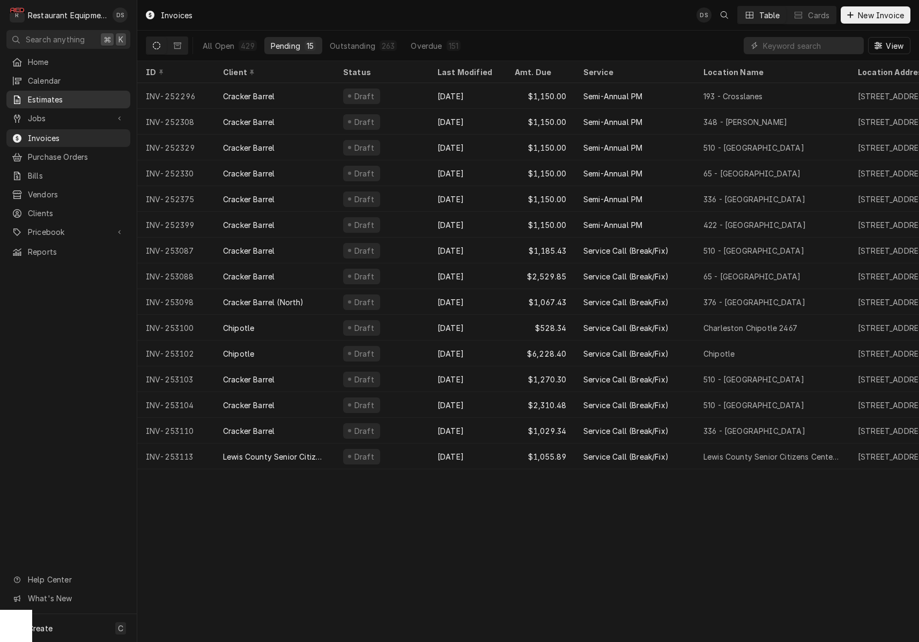
click at [47, 97] on span "Estimates" at bounding box center [76, 99] width 97 height 11
